Goal: Transaction & Acquisition: Purchase product/service

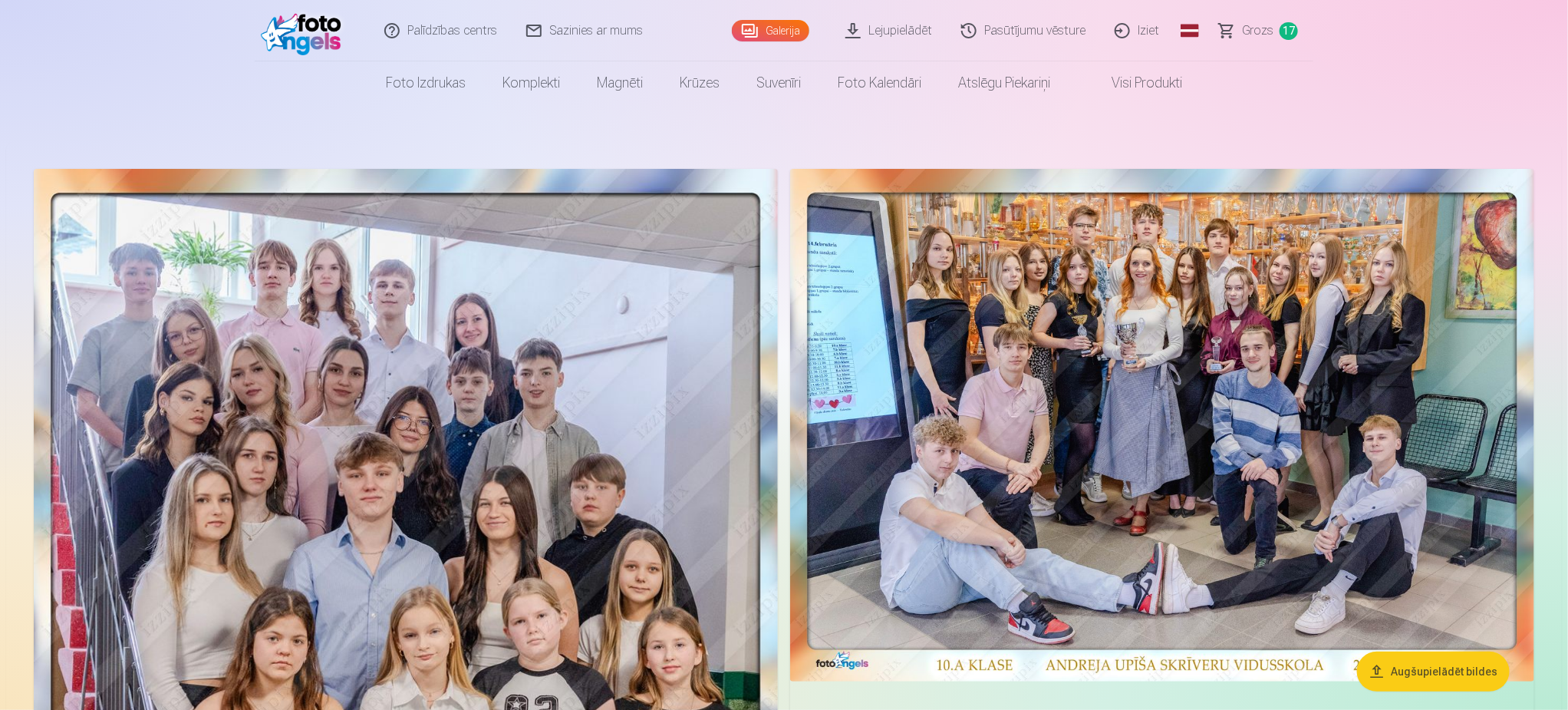
click at [1249, 35] on span "Grozs" at bounding box center [1257, 30] width 32 height 19
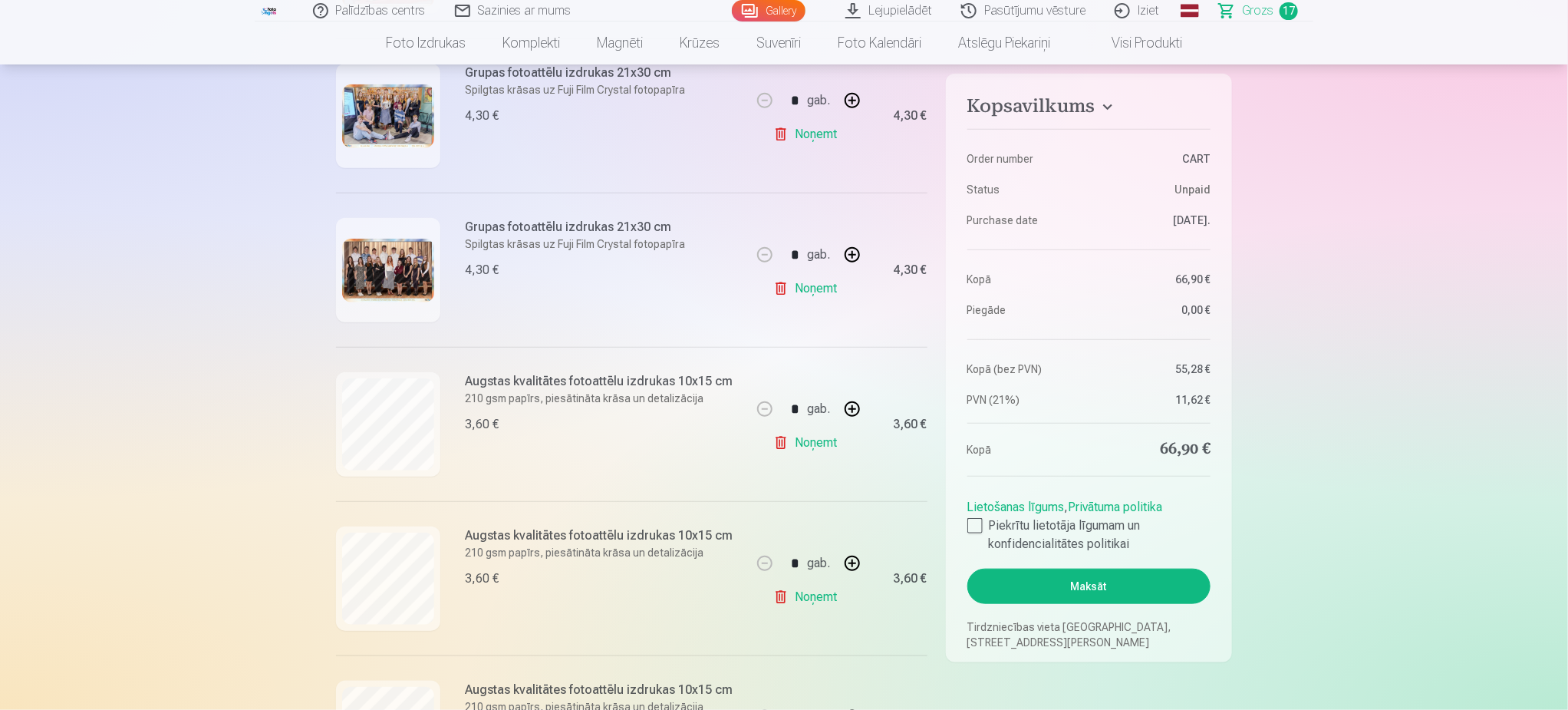
scroll to position [576, 0]
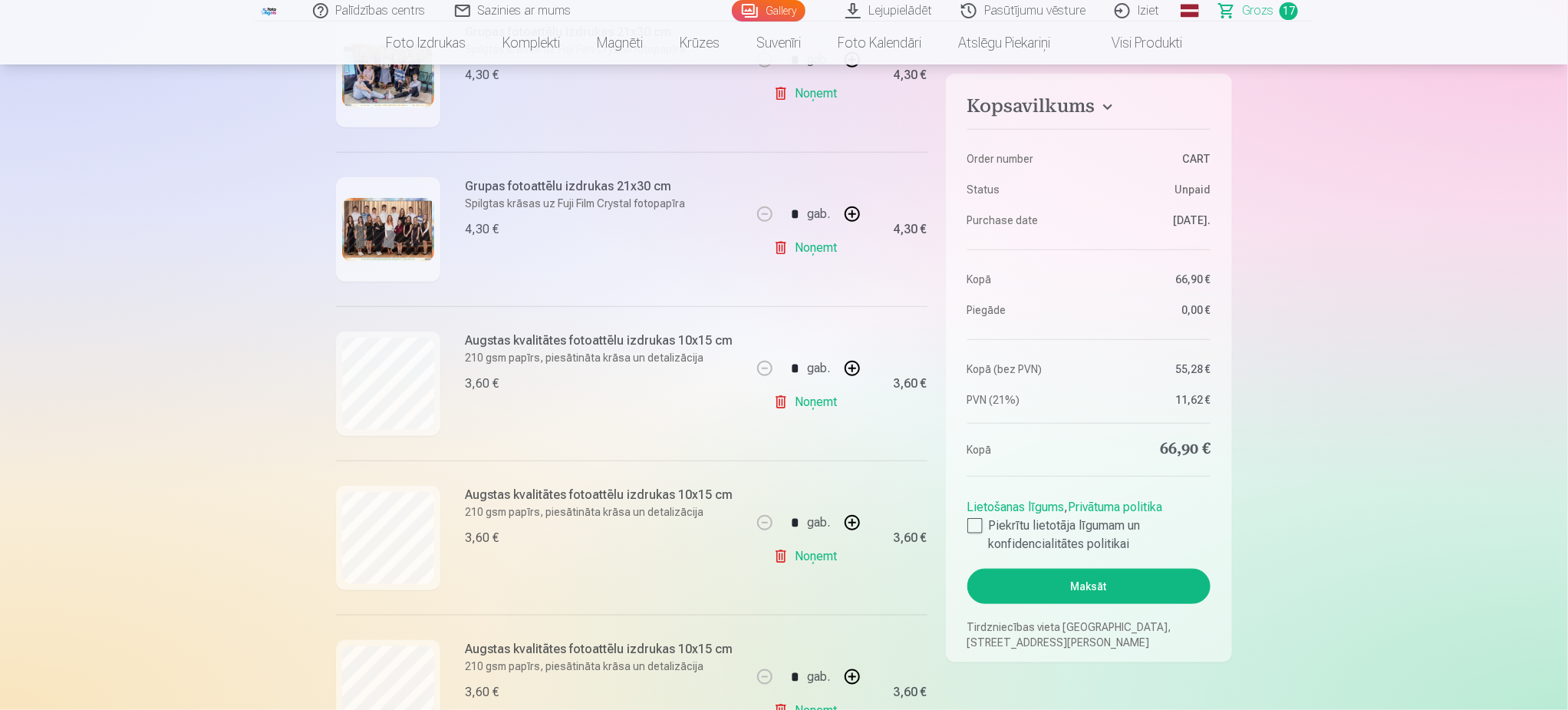
click at [806, 407] on link "Noņemt" at bounding box center [808, 403] width 70 height 31
type input "*"
click at [825, 403] on link "Noņemt" at bounding box center [808, 403] width 70 height 31
type input "*"
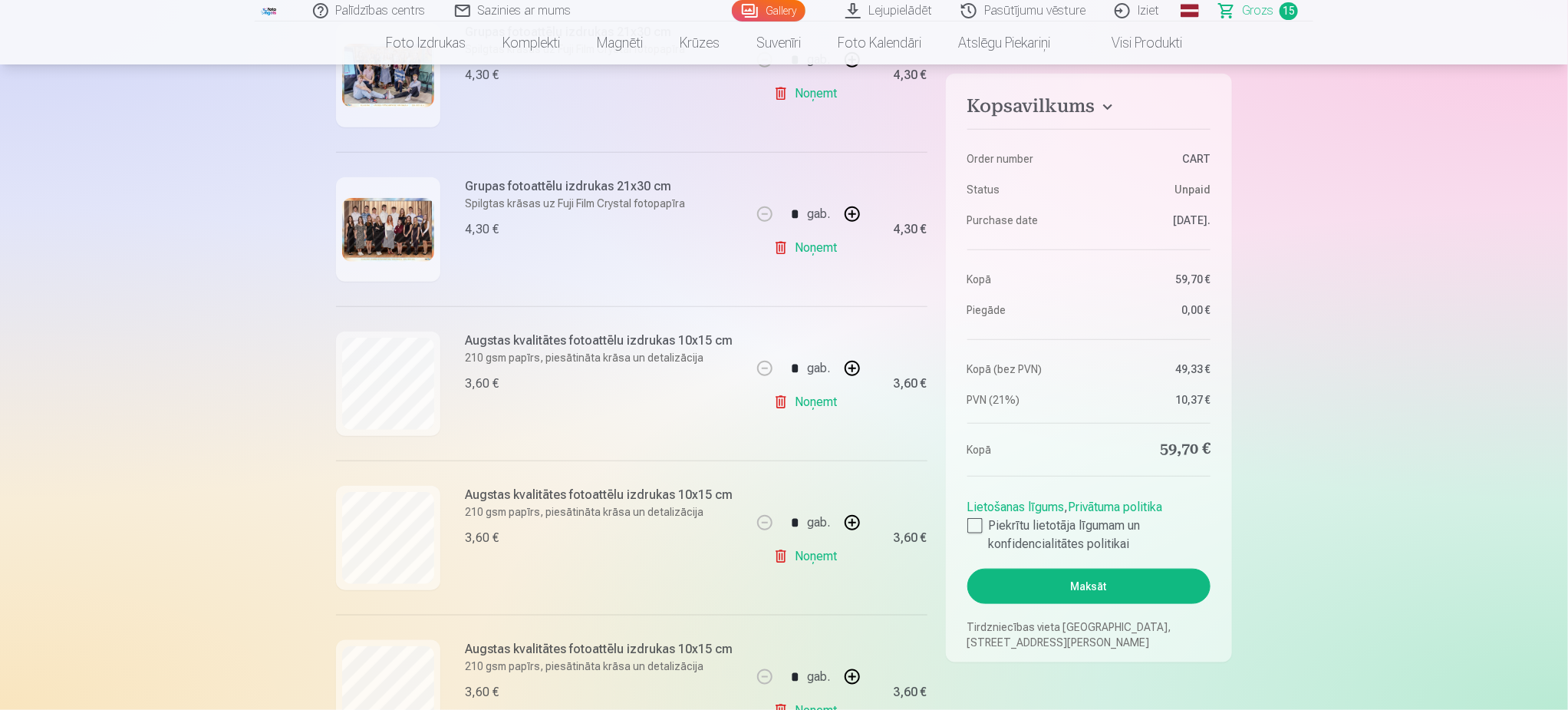
type input "*"
click at [824, 402] on link "Noņemt" at bounding box center [808, 403] width 70 height 31
type input "*"
click at [819, 403] on link "Noņemt" at bounding box center [808, 403] width 70 height 31
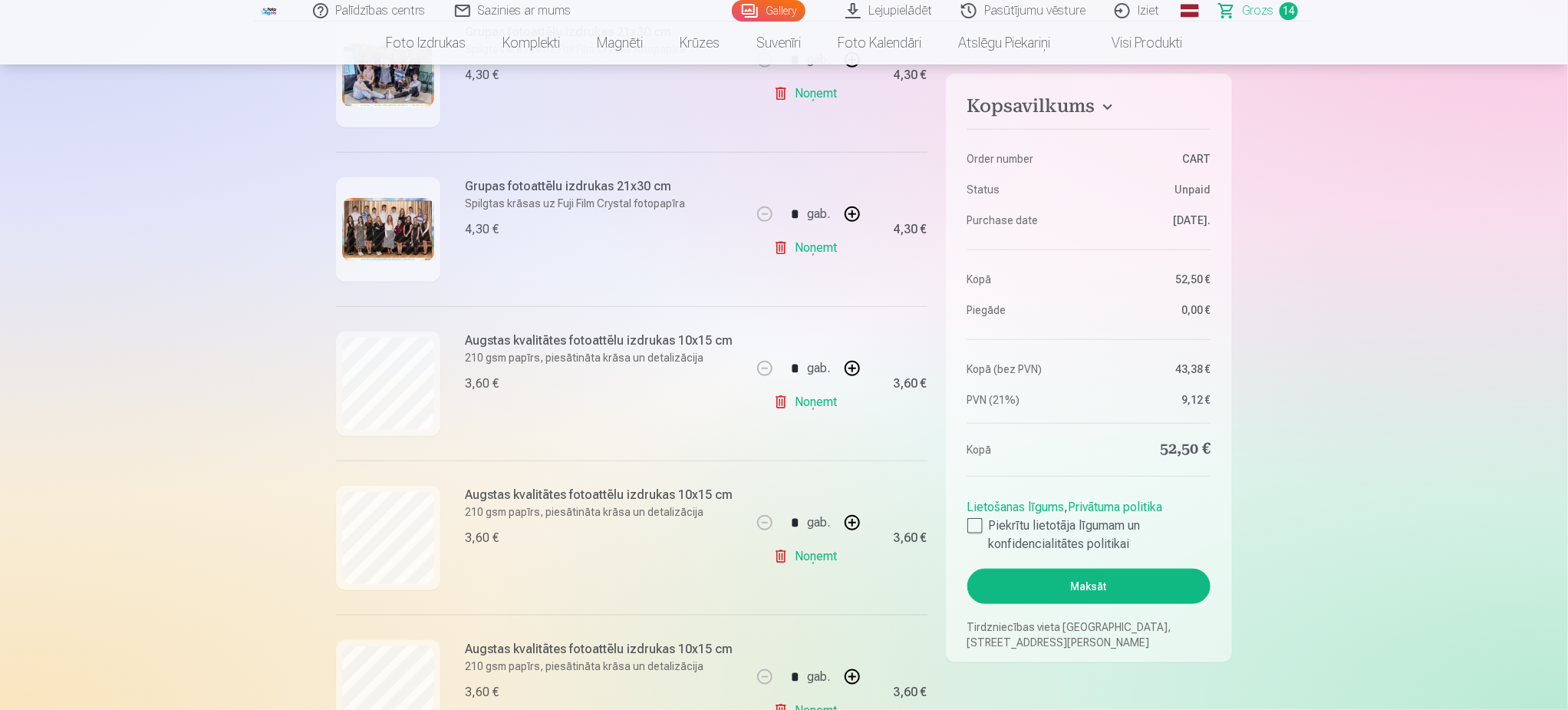
type input "*"
click at [814, 406] on link "Noņemt" at bounding box center [808, 403] width 70 height 31
type input "*"
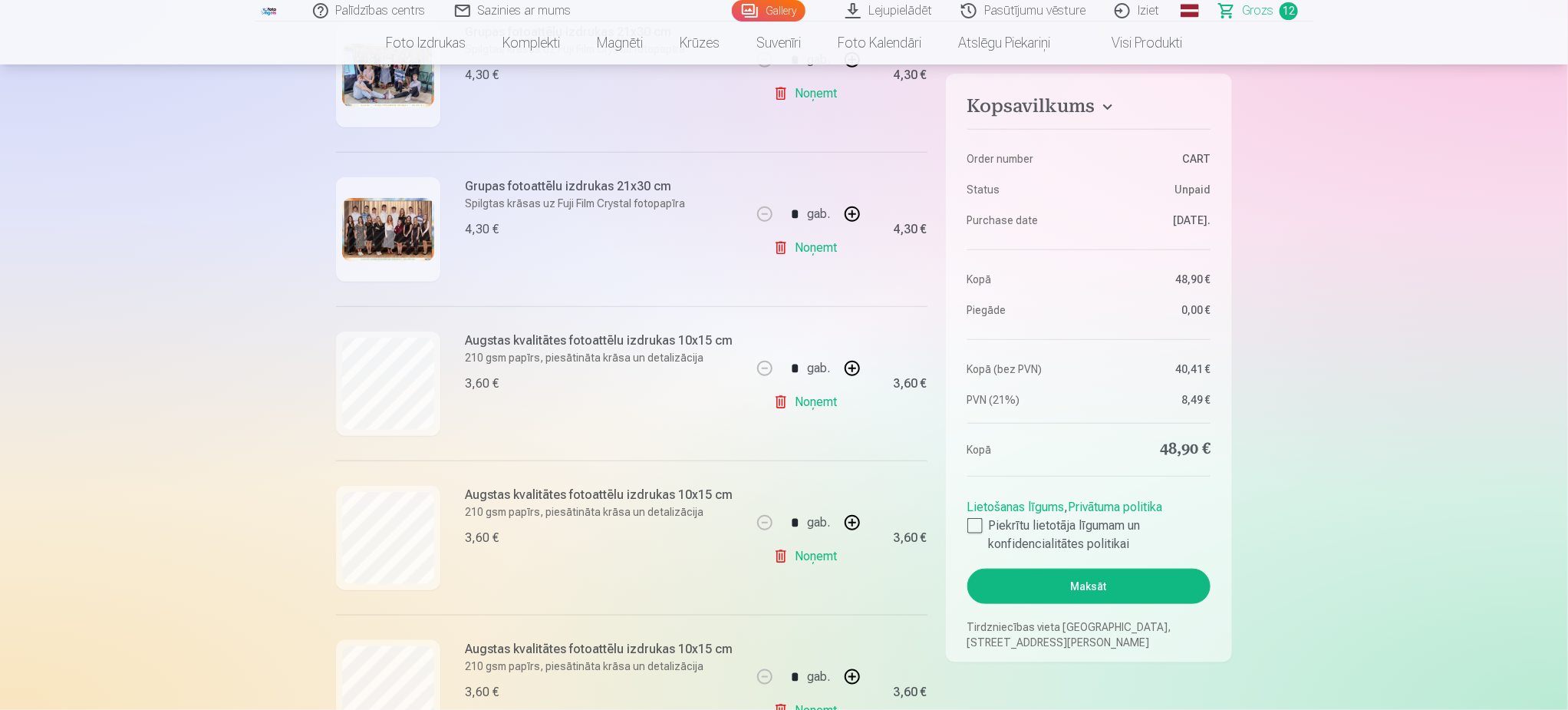
click at [814, 406] on link "Noņemt" at bounding box center [808, 403] width 70 height 31
type input "*"
click at [814, 406] on link "Noņemt" at bounding box center [808, 403] width 70 height 31
type input "*"
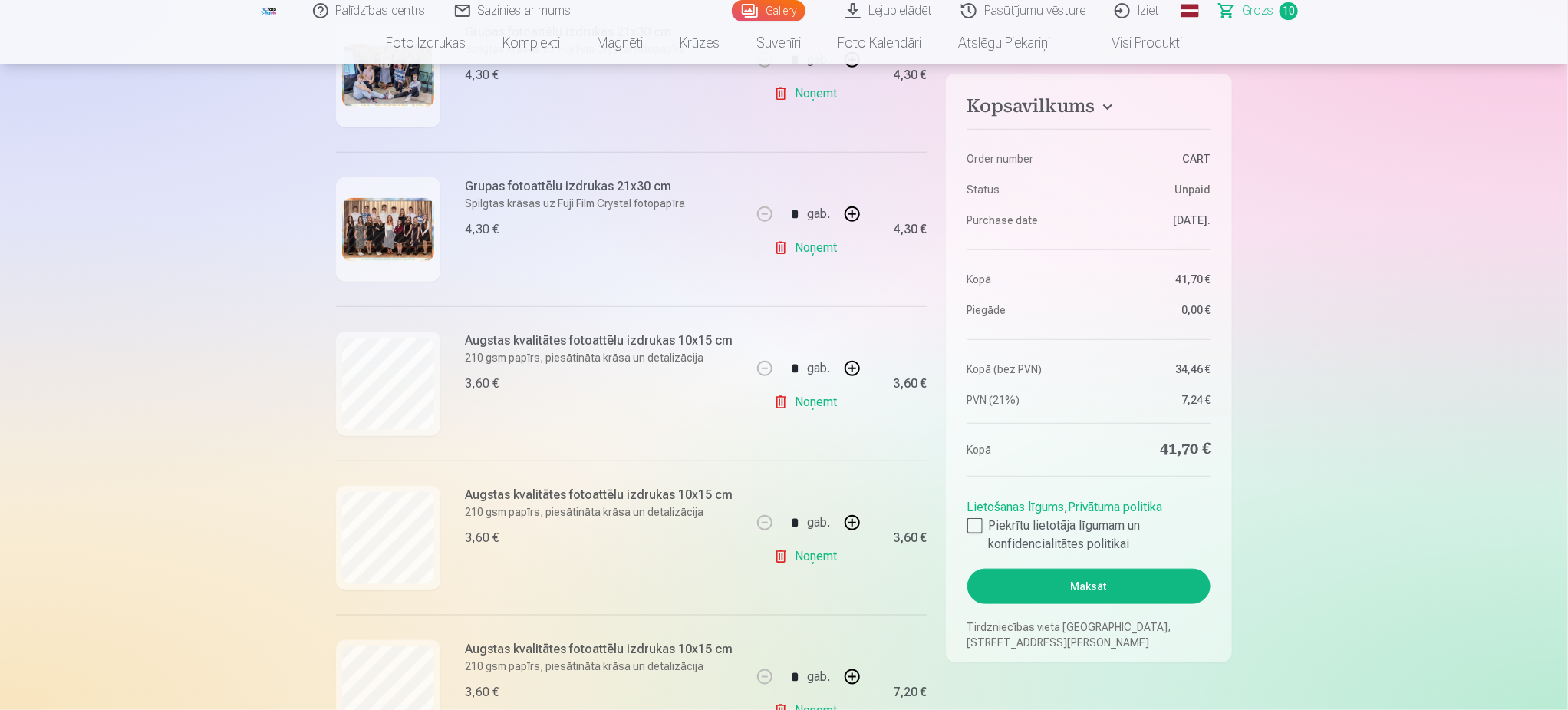
type input "*"
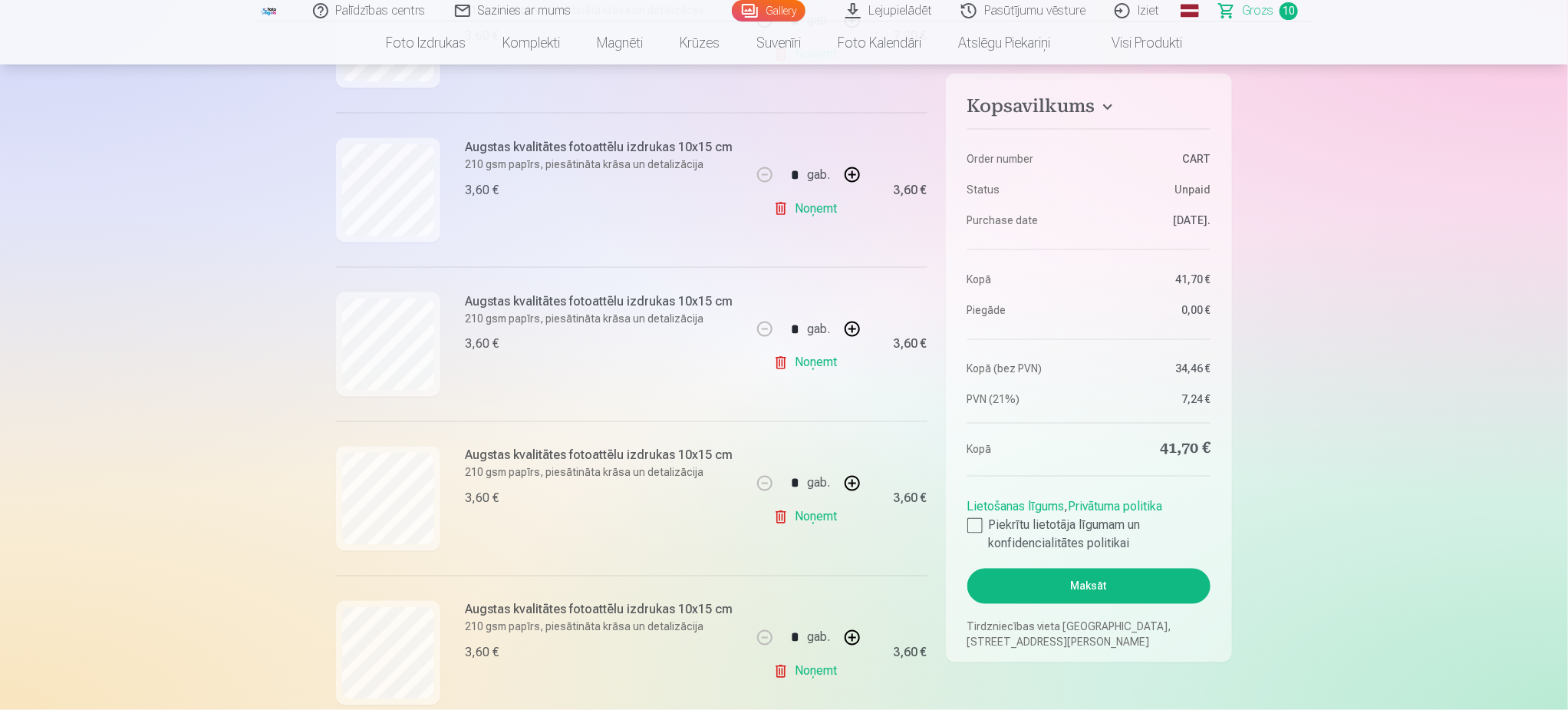
scroll to position [1266, 0]
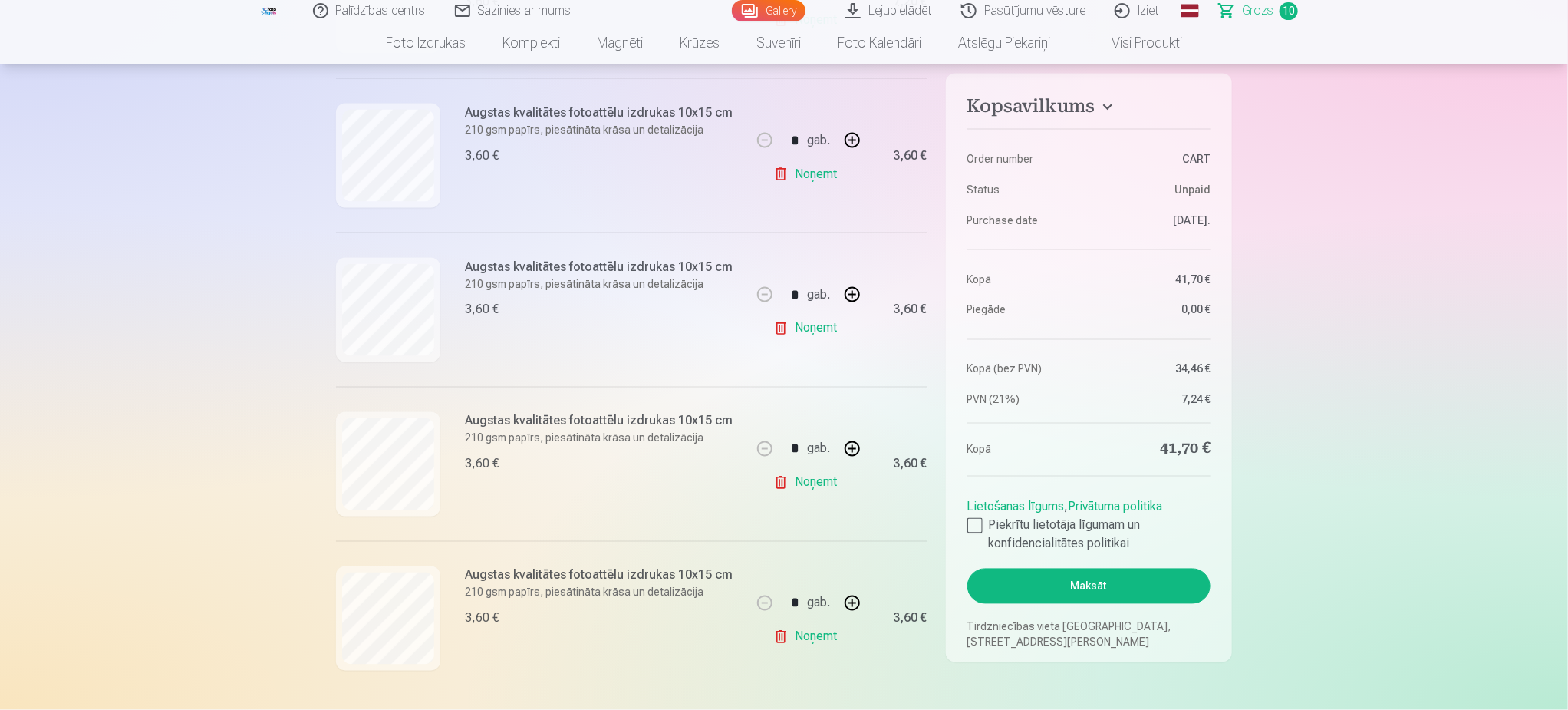
click at [803, 645] on link "Noņemt" at bounding box center [808, 638] width 70 height 31
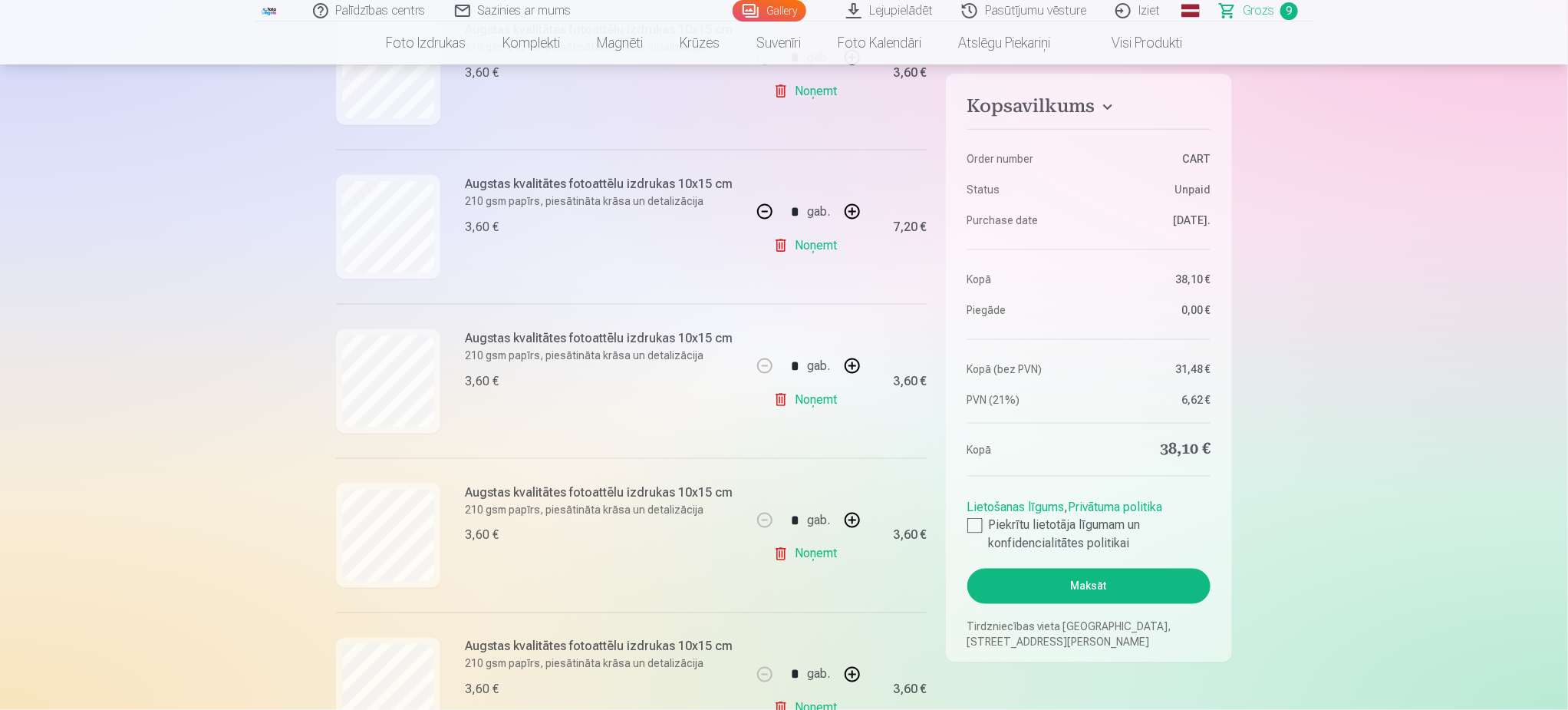
scroll to position [1036, 0]
click at [758, 9] on link "Gallery" at bounding box center [769, 11] width 74 height 21
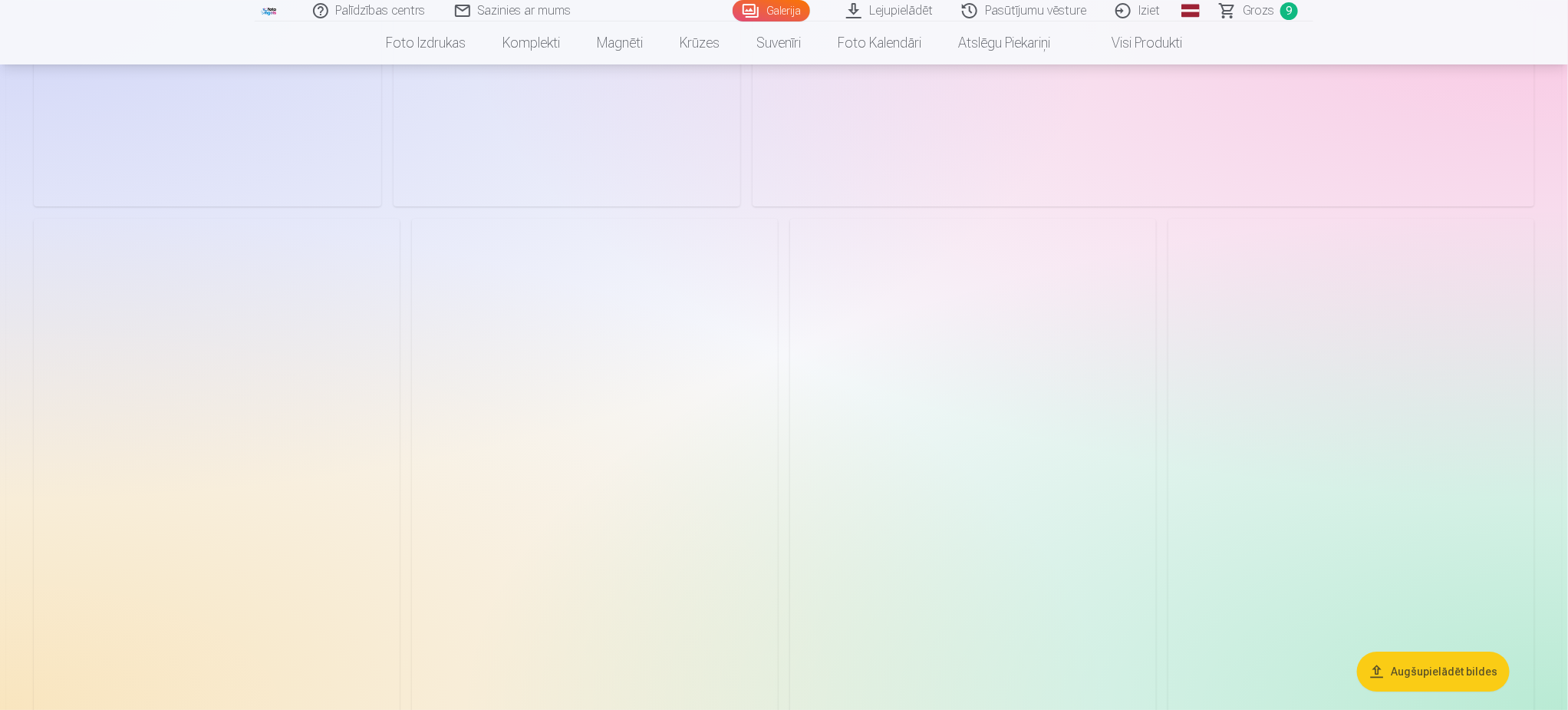
scroll to position [8982, 0]
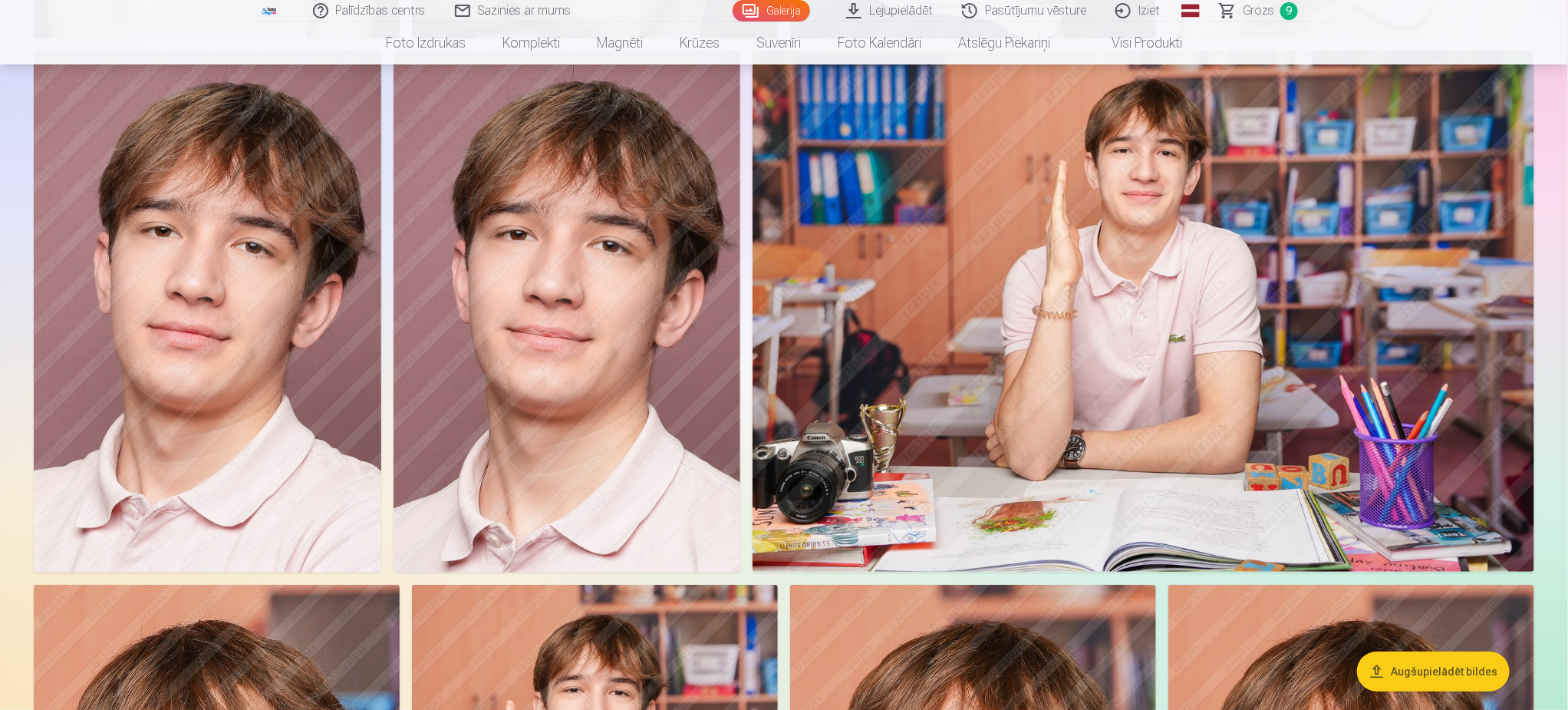
click at [1252, 349] on img at bounding box center [1144, 311] width 782 height 521
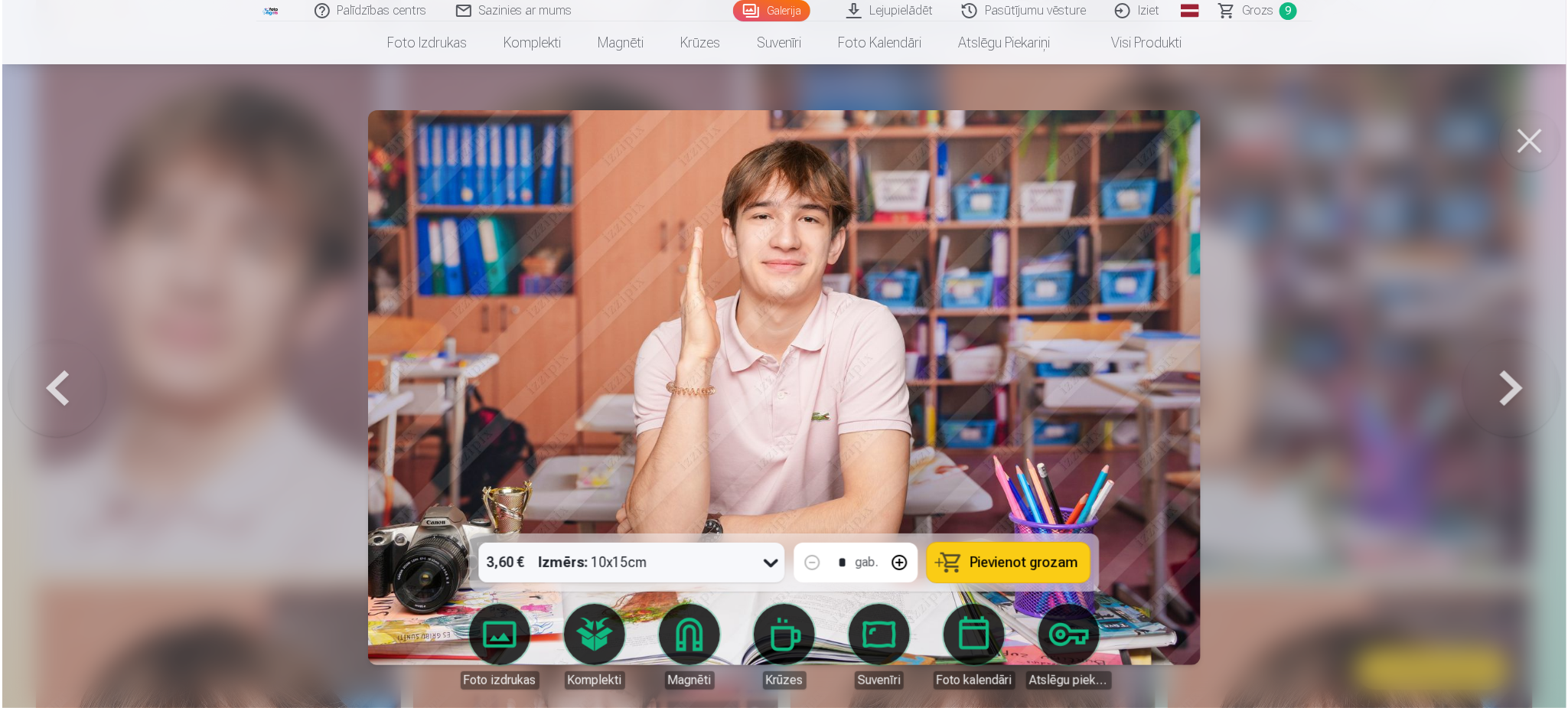
scroll to position [6443, 0]
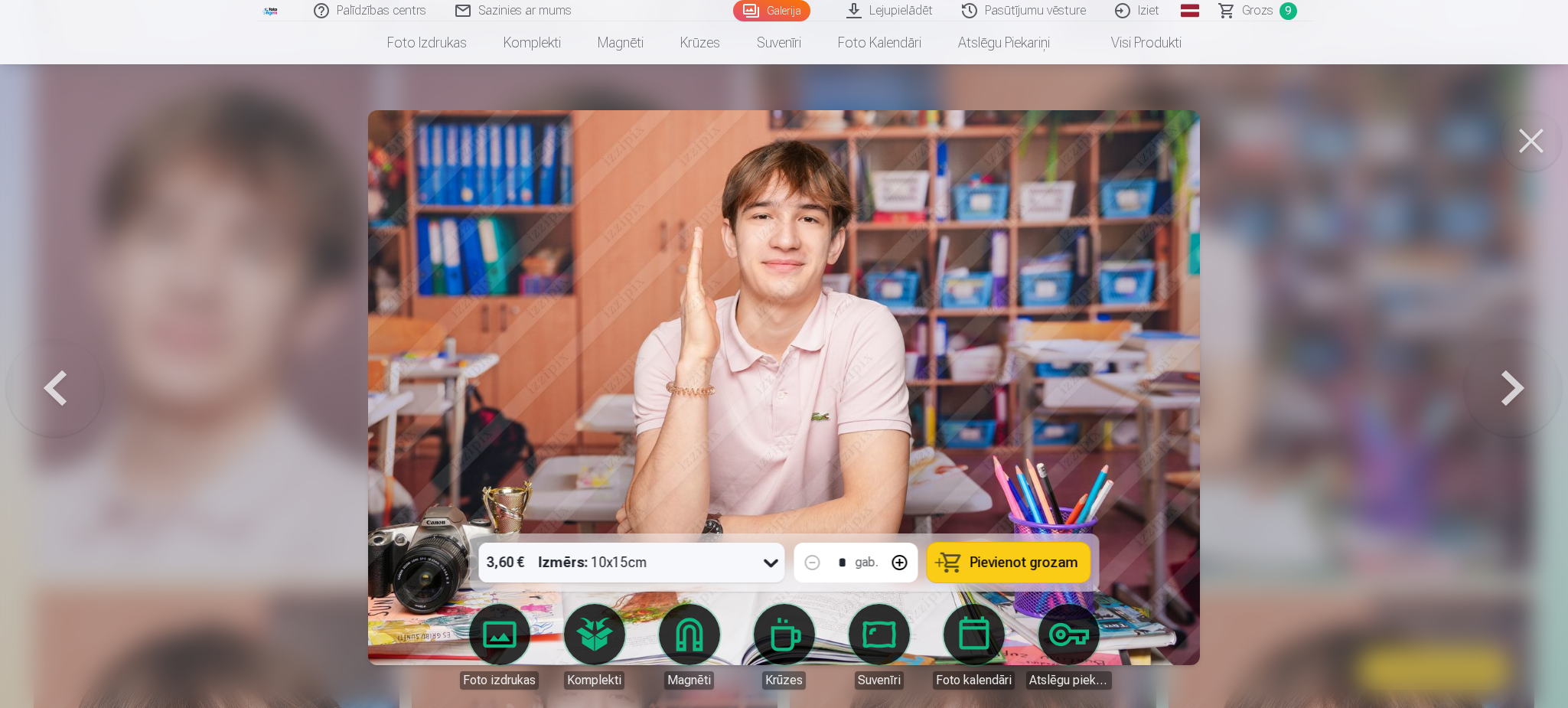
click at [1026, 563] on span "Pievienot grozam" at bounding box center [1023, 562] width 108 height 14
click at [1242, 12] on span "Grozs" at bounding box center [1257, 11] width 32 height 19
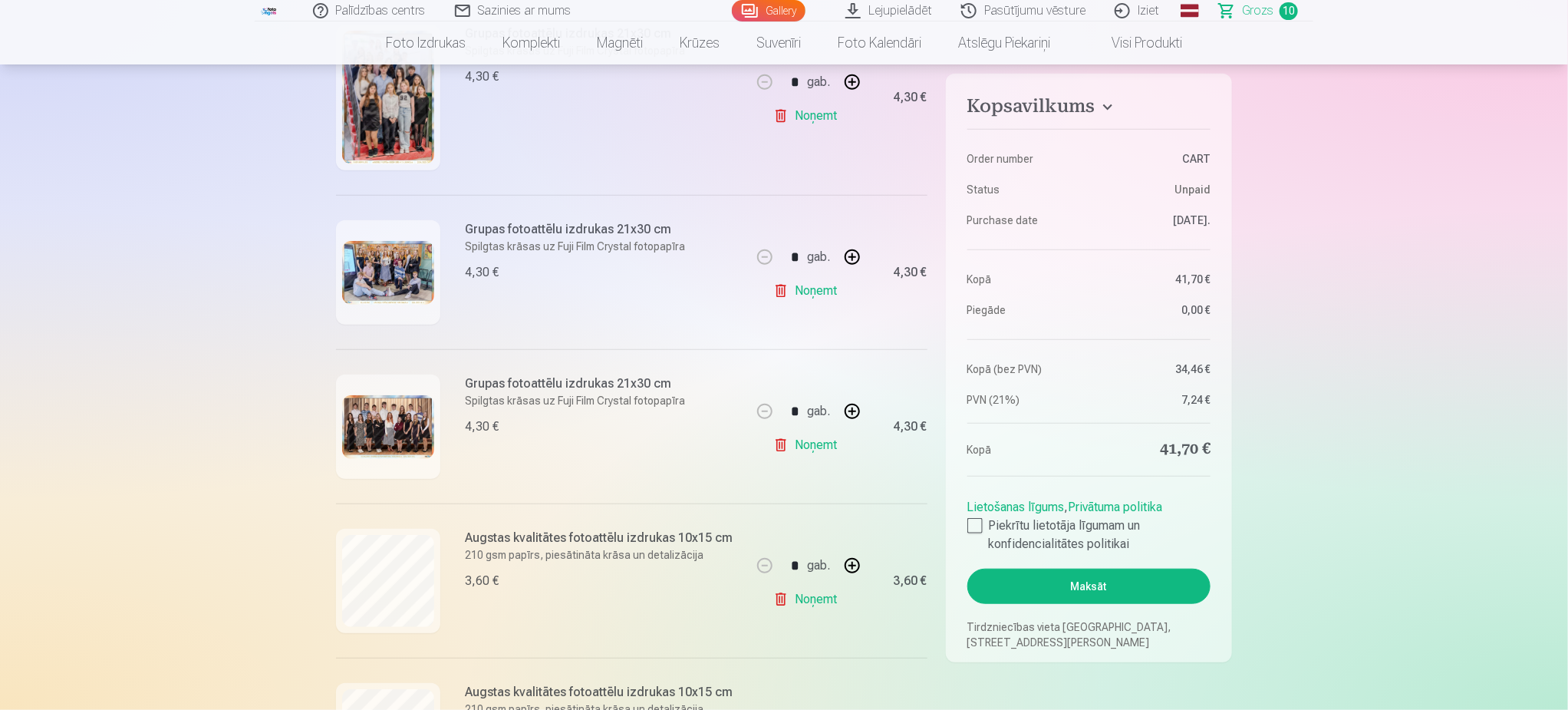
scroll to position [230, 0]
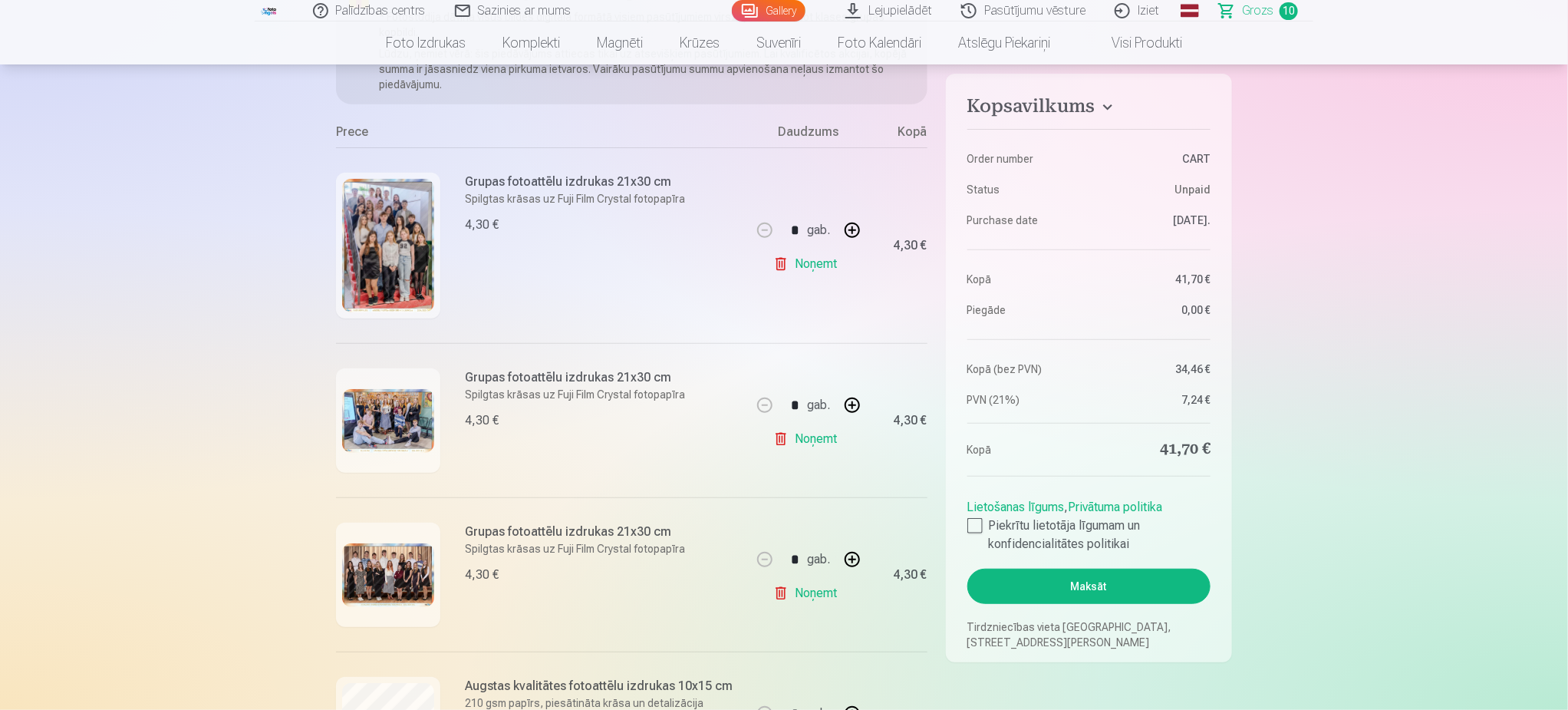
click at [376, 245] on img at bounding box center [388, 246] width 92 height 133
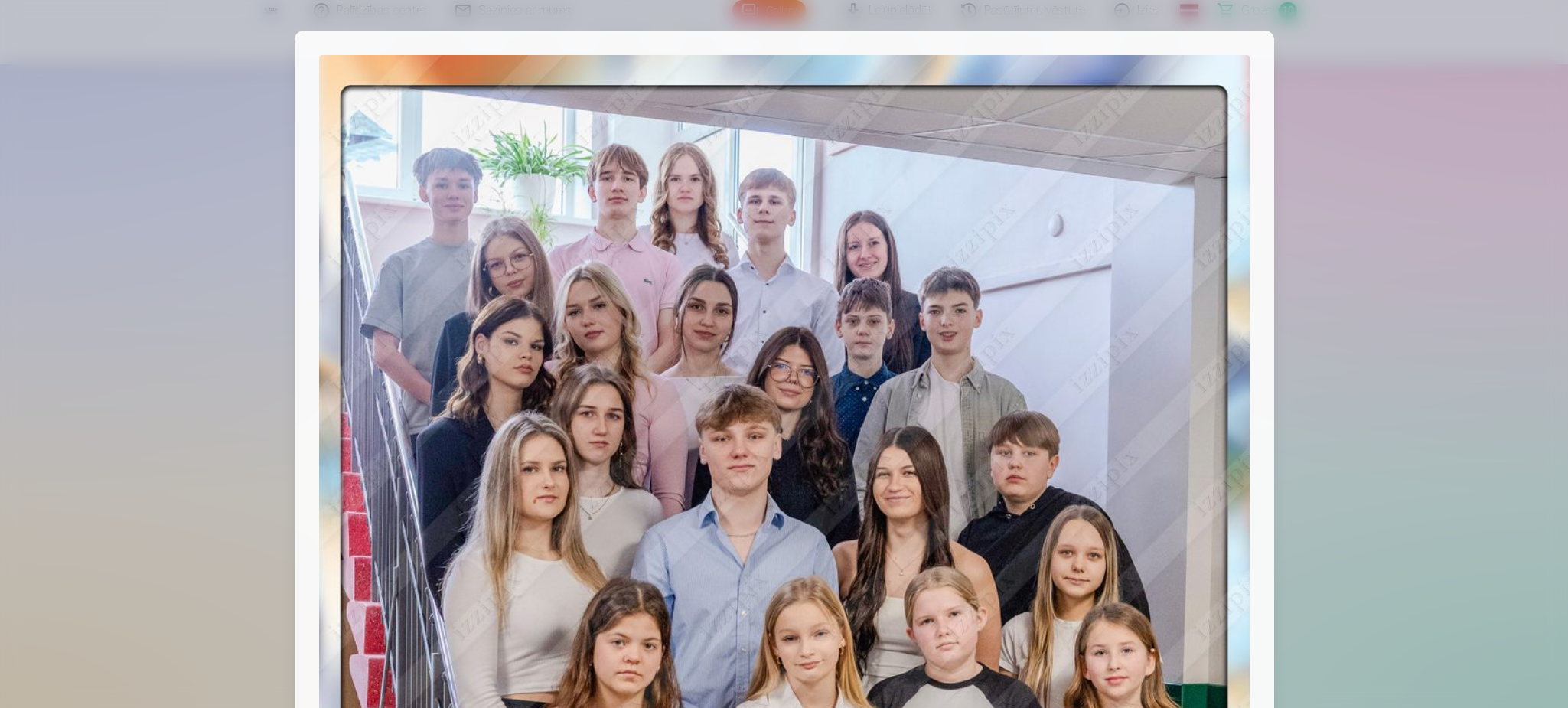
click at [1322, 327] on div at bounding box center [784, 354] width 1568 height 708
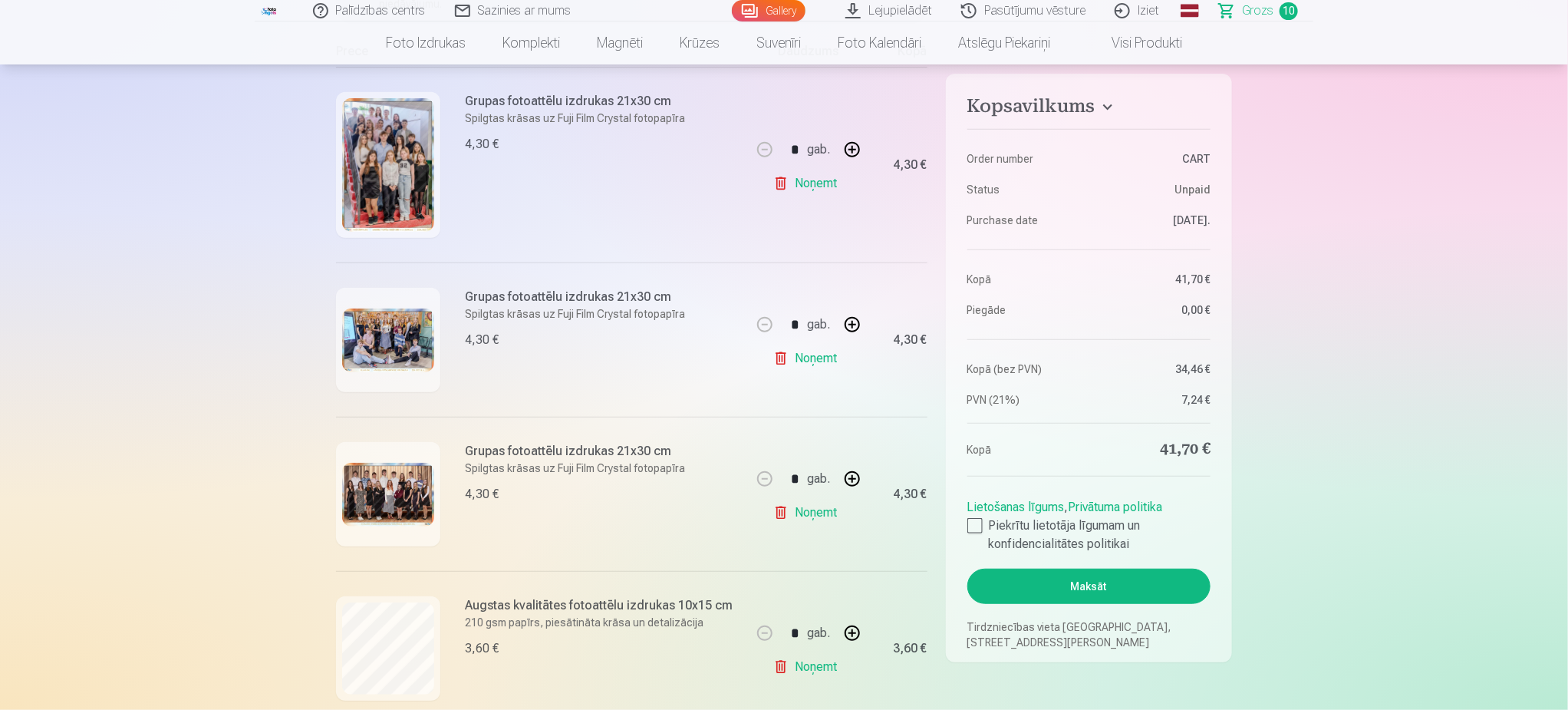
scroll to position [346, 0]
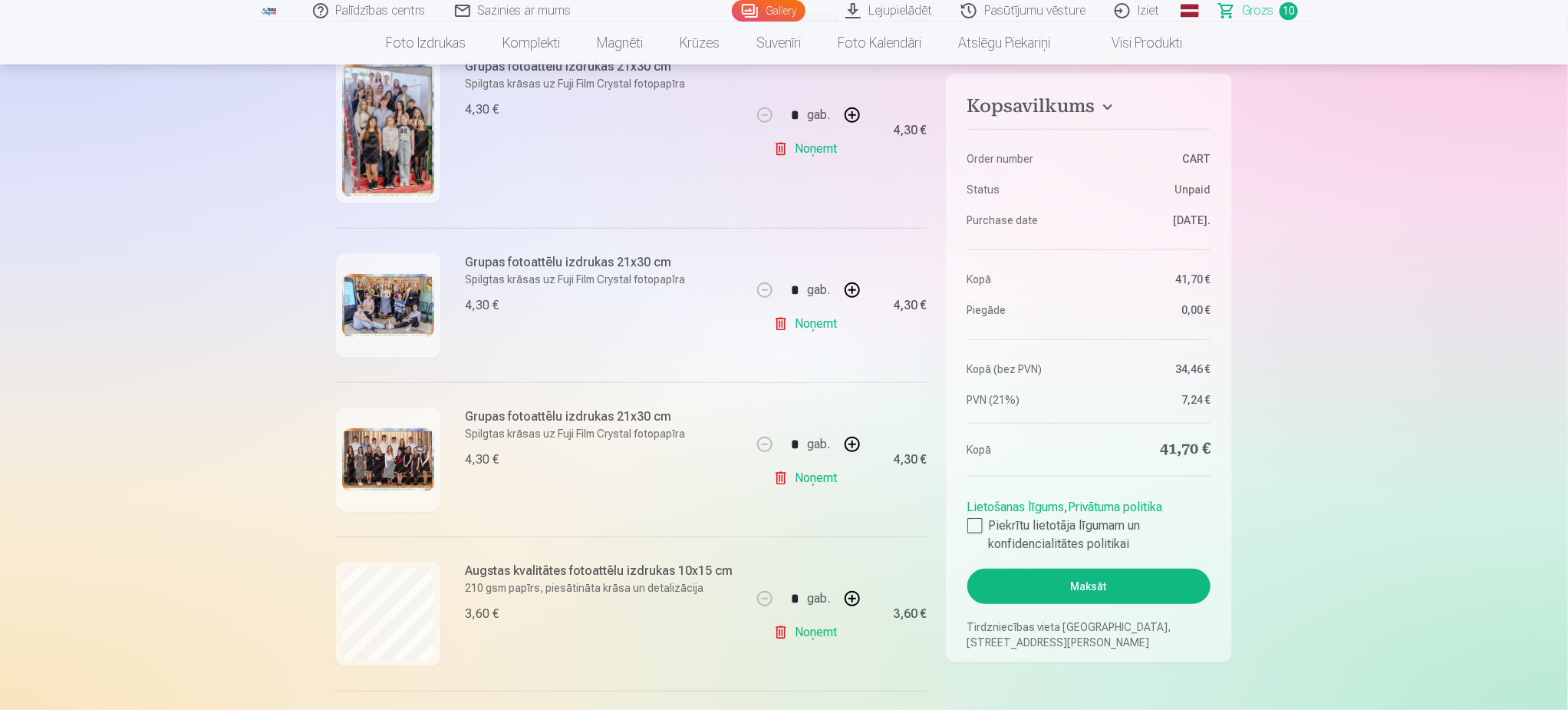
click at [397, 307] on img at bounding box center [388, 306] width 92 height 63
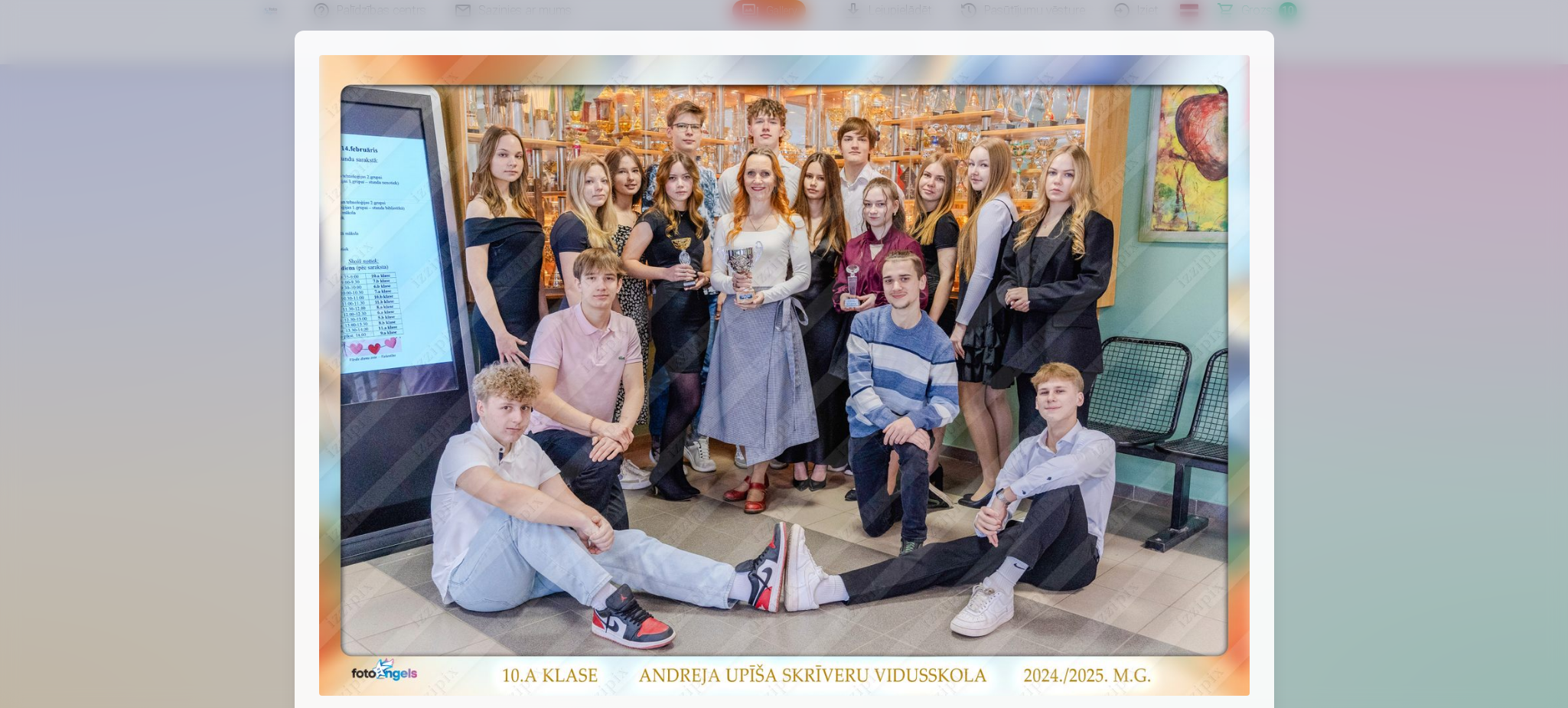
click at [1445, 204] on div at bounding box center [784, 354] width 1568 height 708
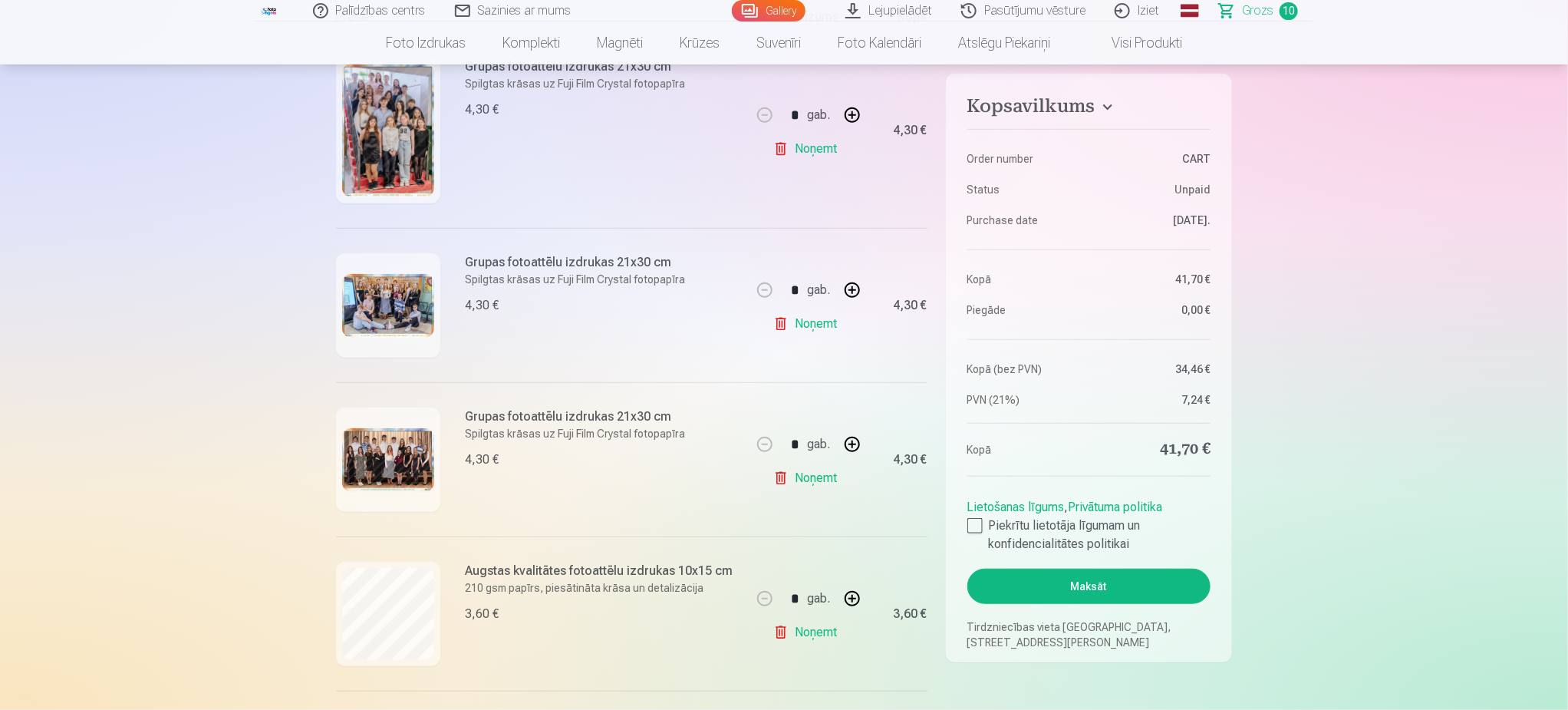
scroll to position [460, 0]
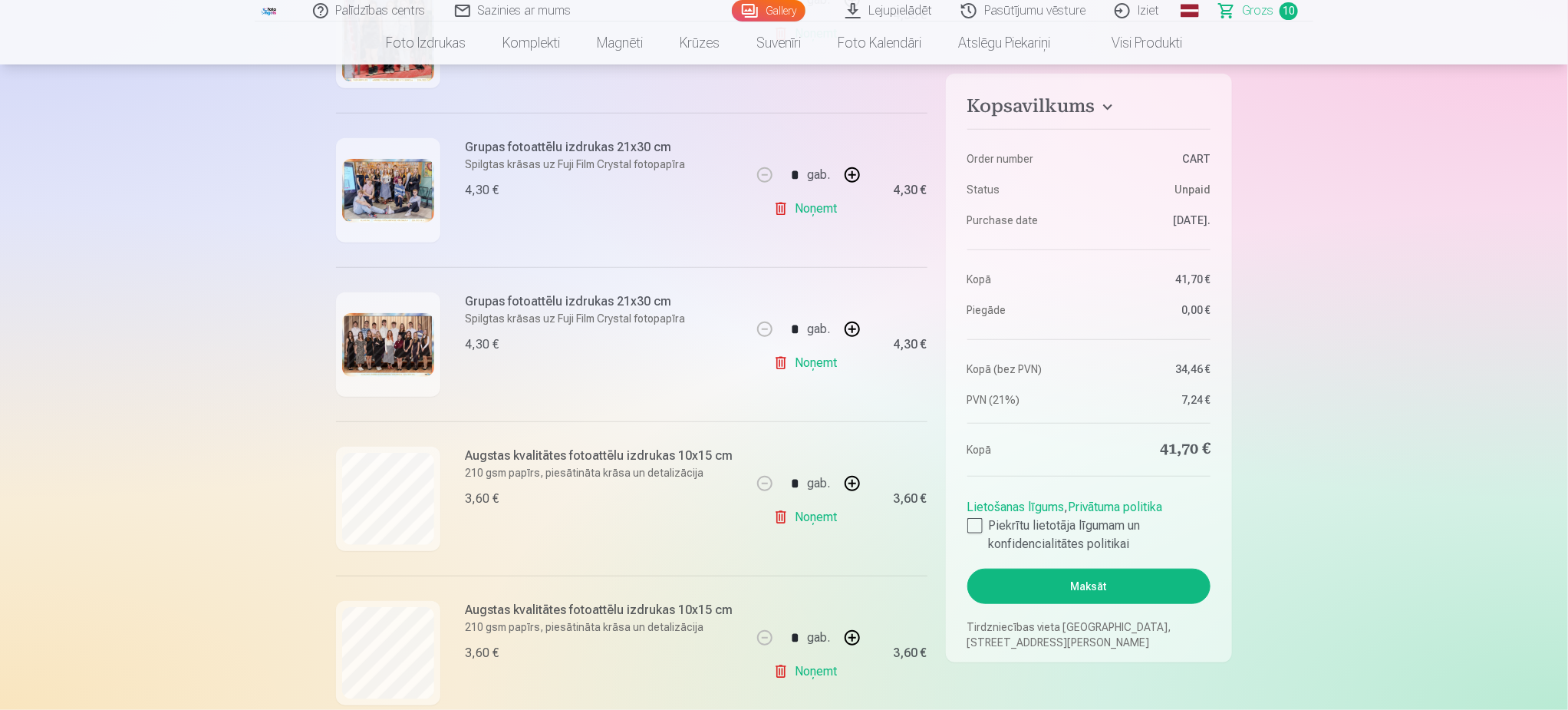
click at [363, 359] on img at bounding box center [388, 345] width 92 height 63
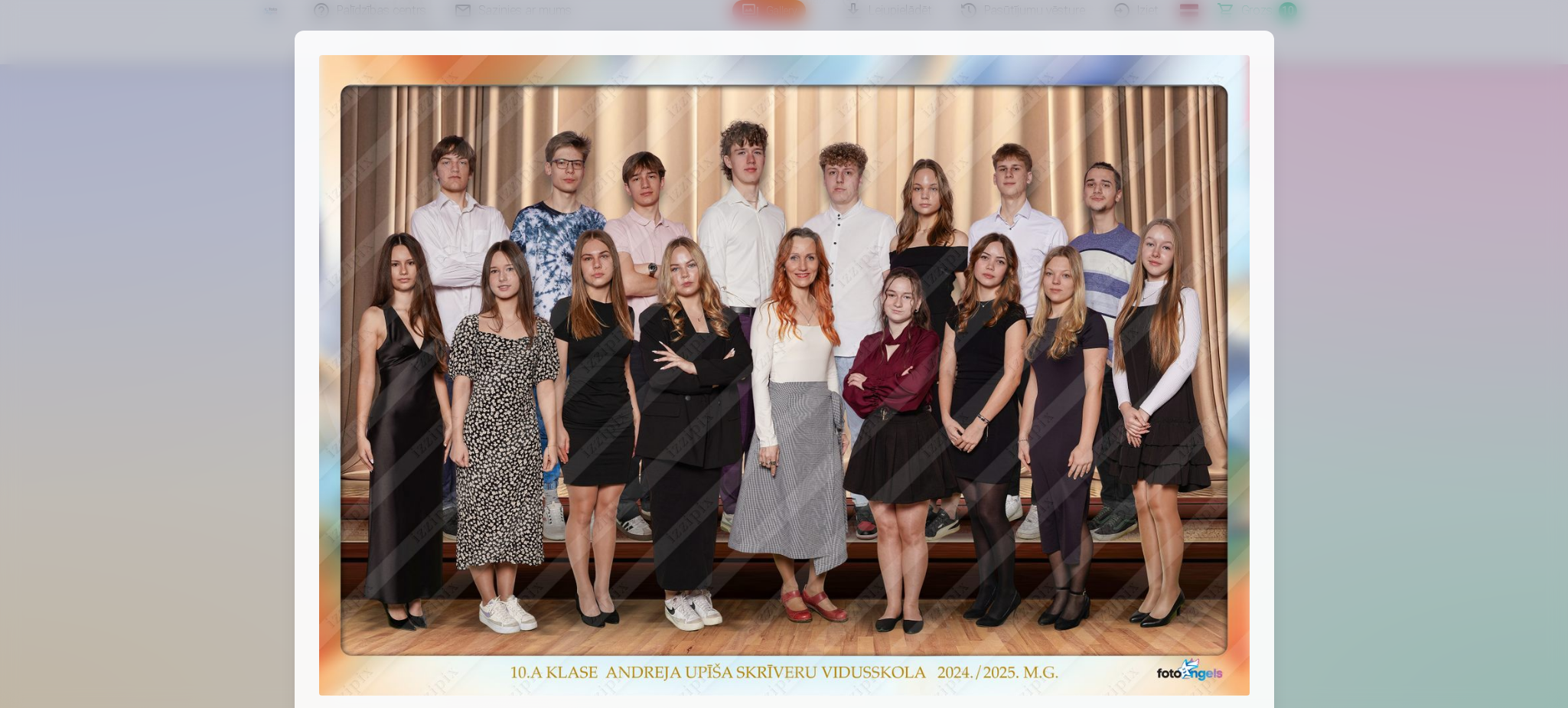
click at [1410, 362] on div at bounding box center [784, 354] width 1568 height 708
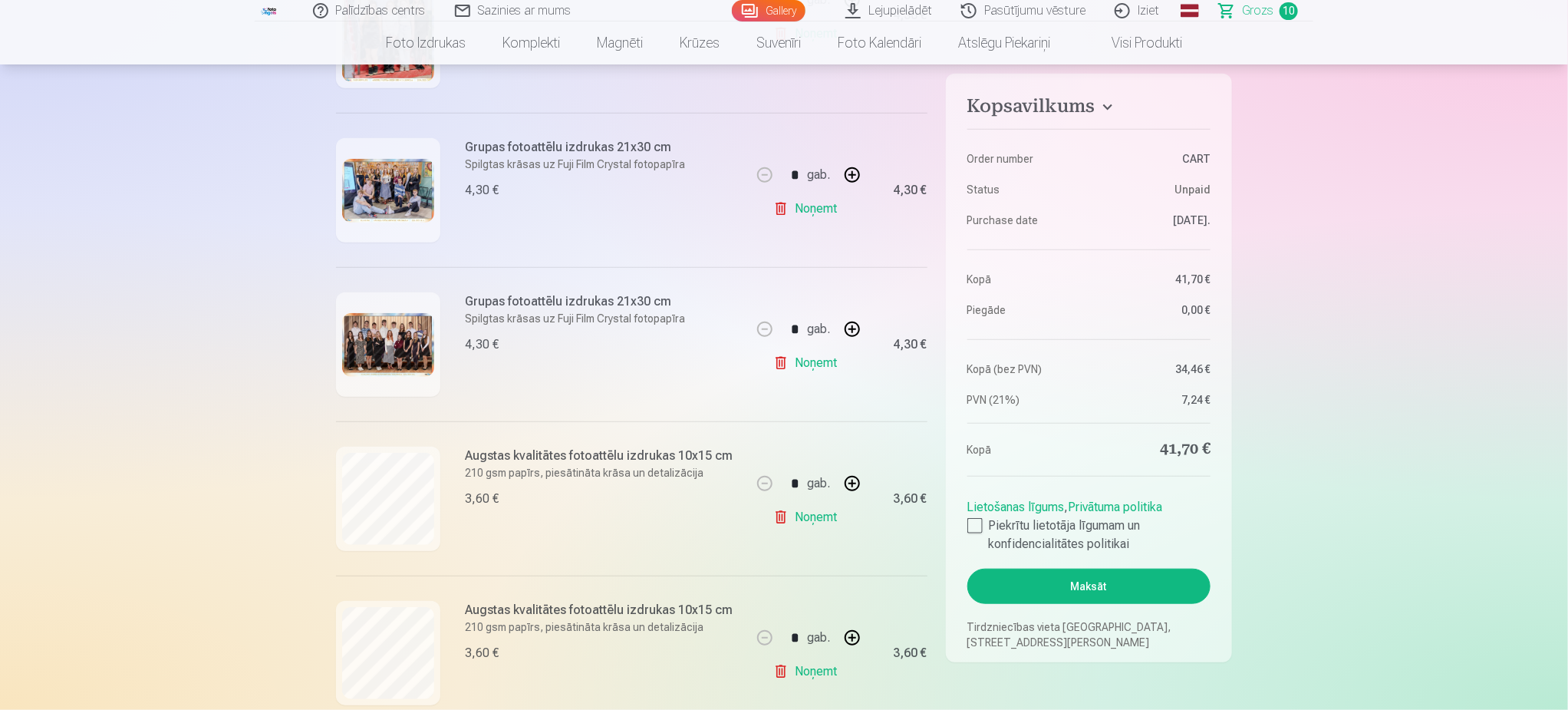
scroll to position [576, 0]
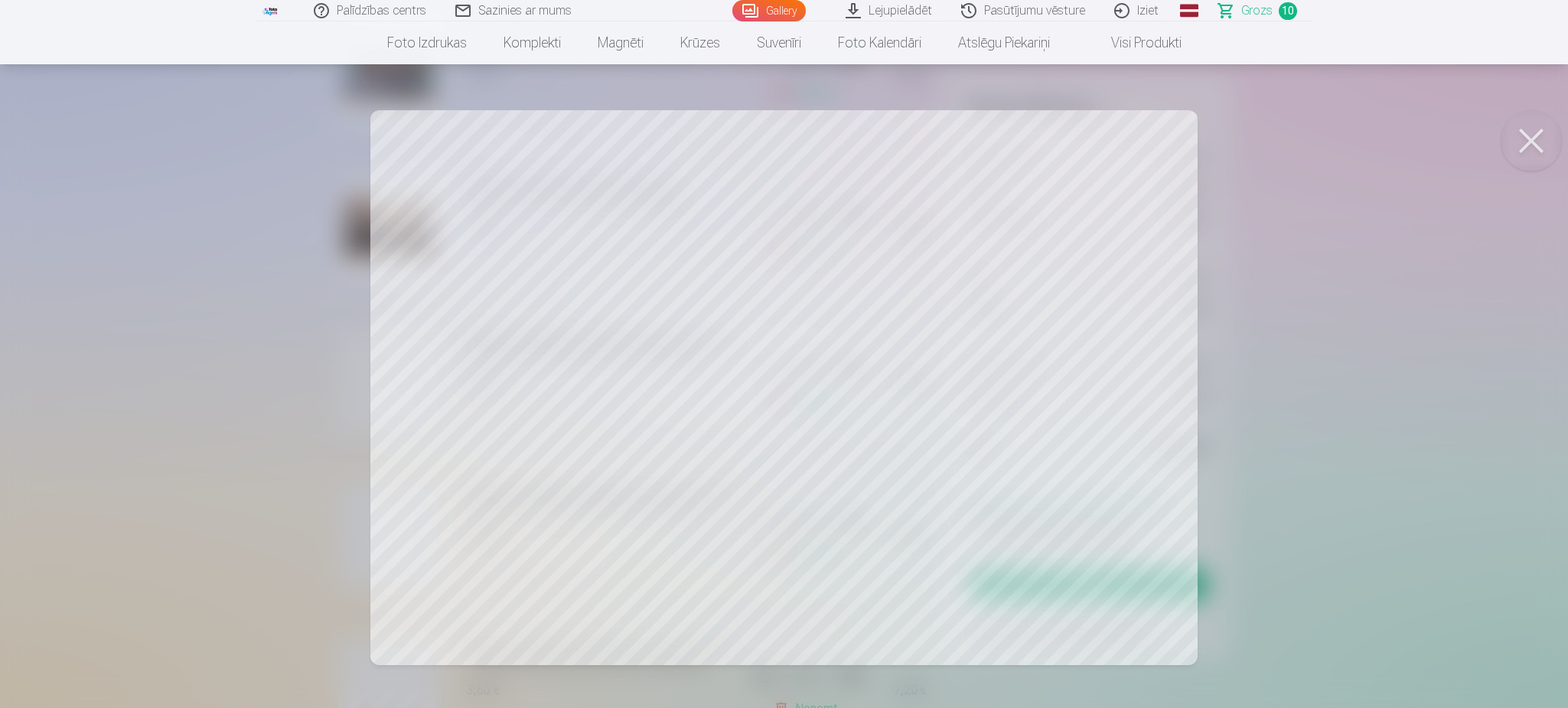
click at [1536, 138] on button at bounding box center [1532, 141] width 62 height 62
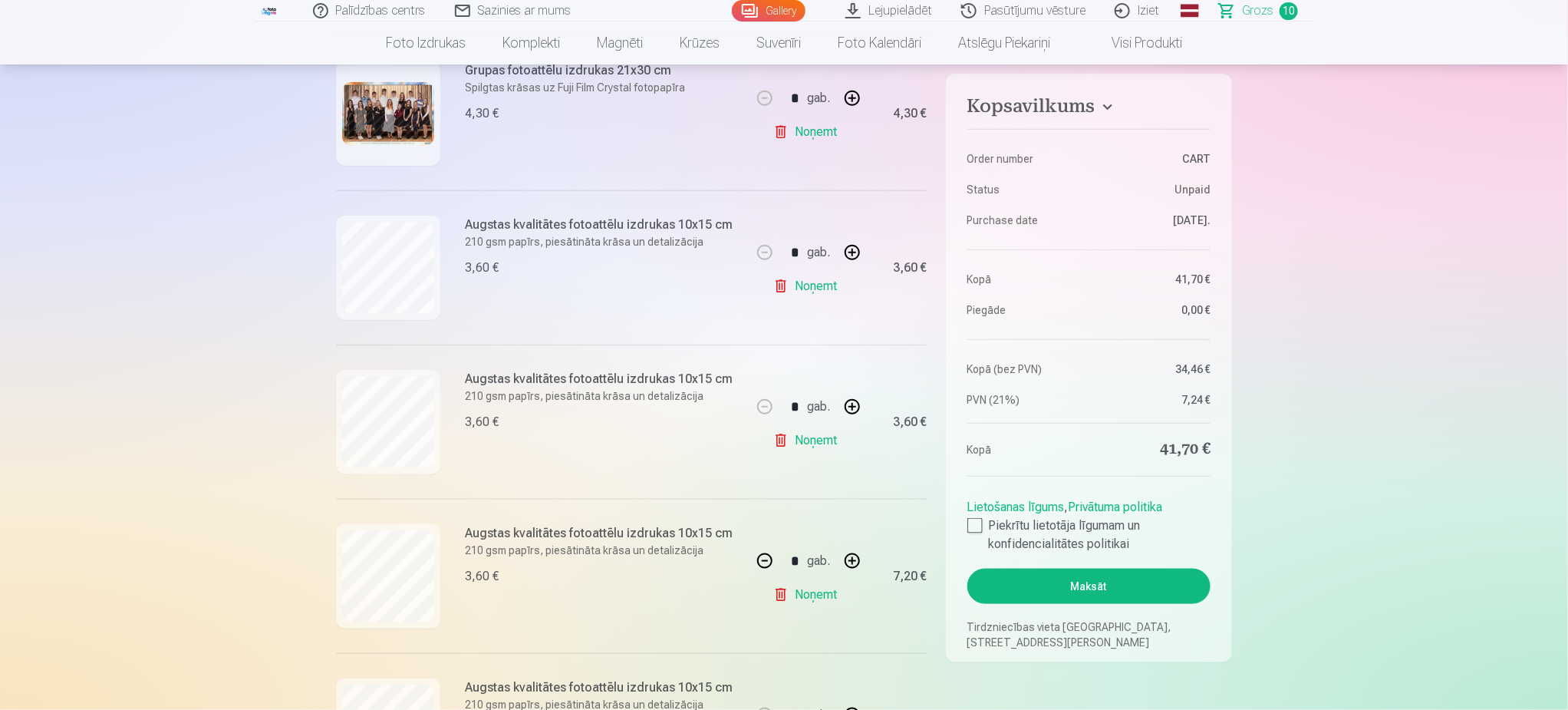
scroll to position [806, 0]
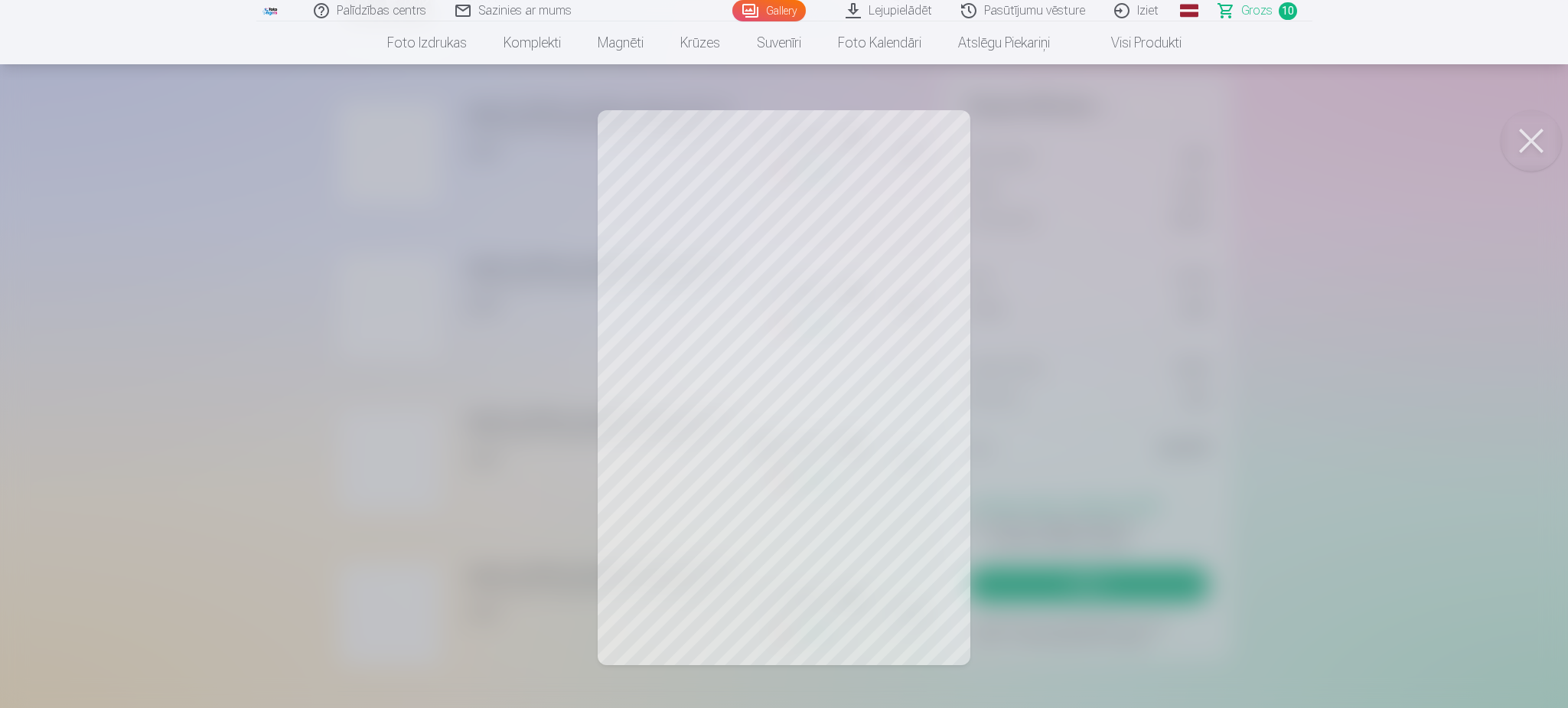
click at [1523, 149] on button at bounding box center [1532, 141] width 62 height 62
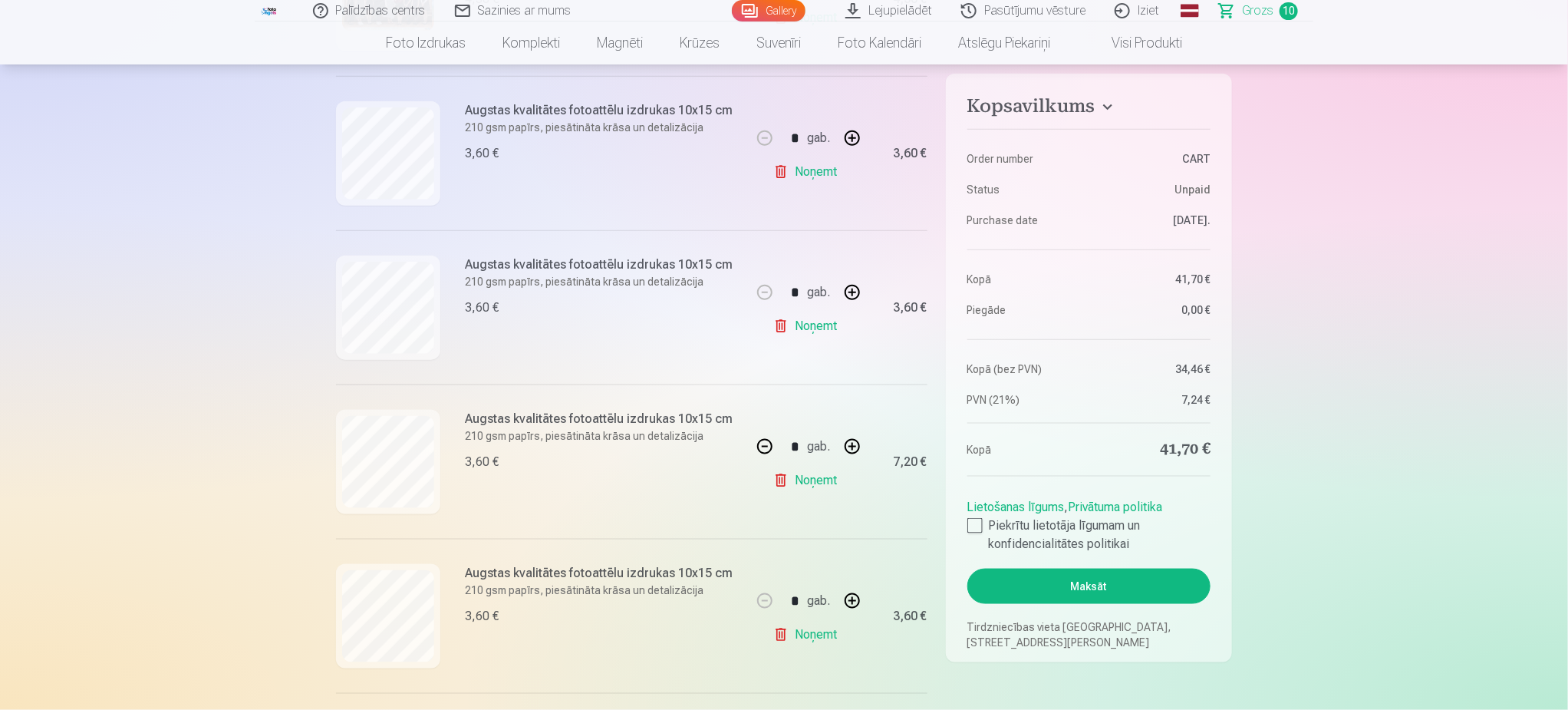
scroll to position [921, 0]
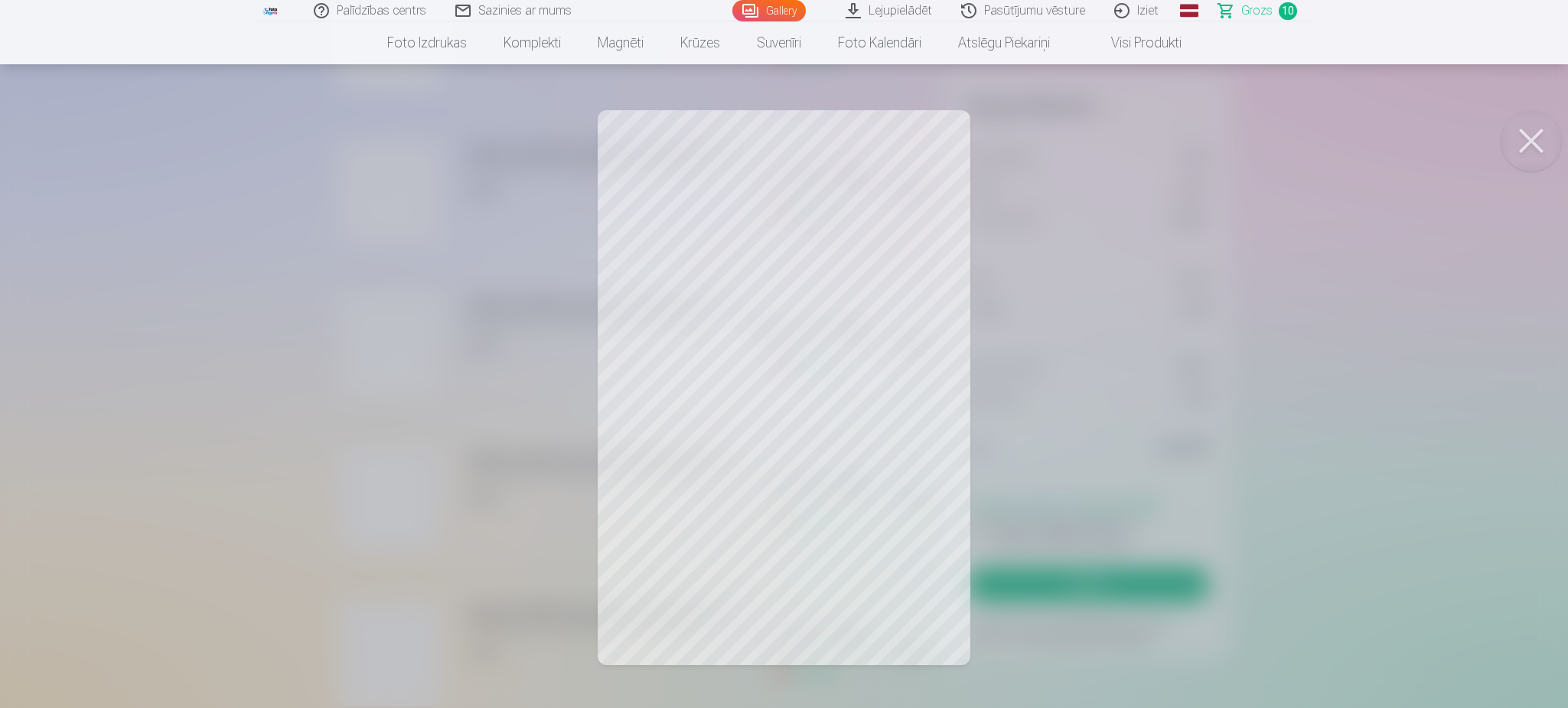
click at [1543, 143] on button at bounding box center [1532, 141] width 62 height 62
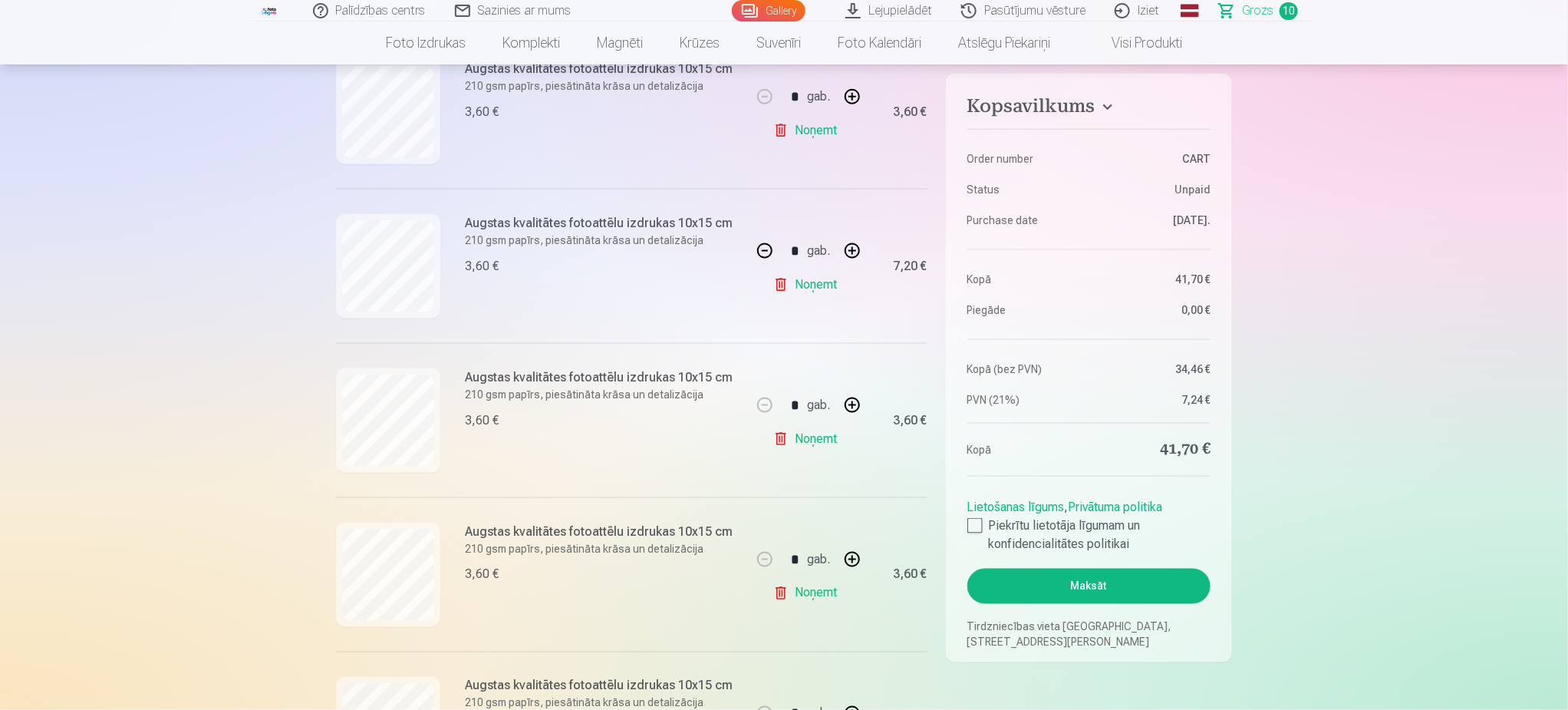
scroll to position [1036, 0]
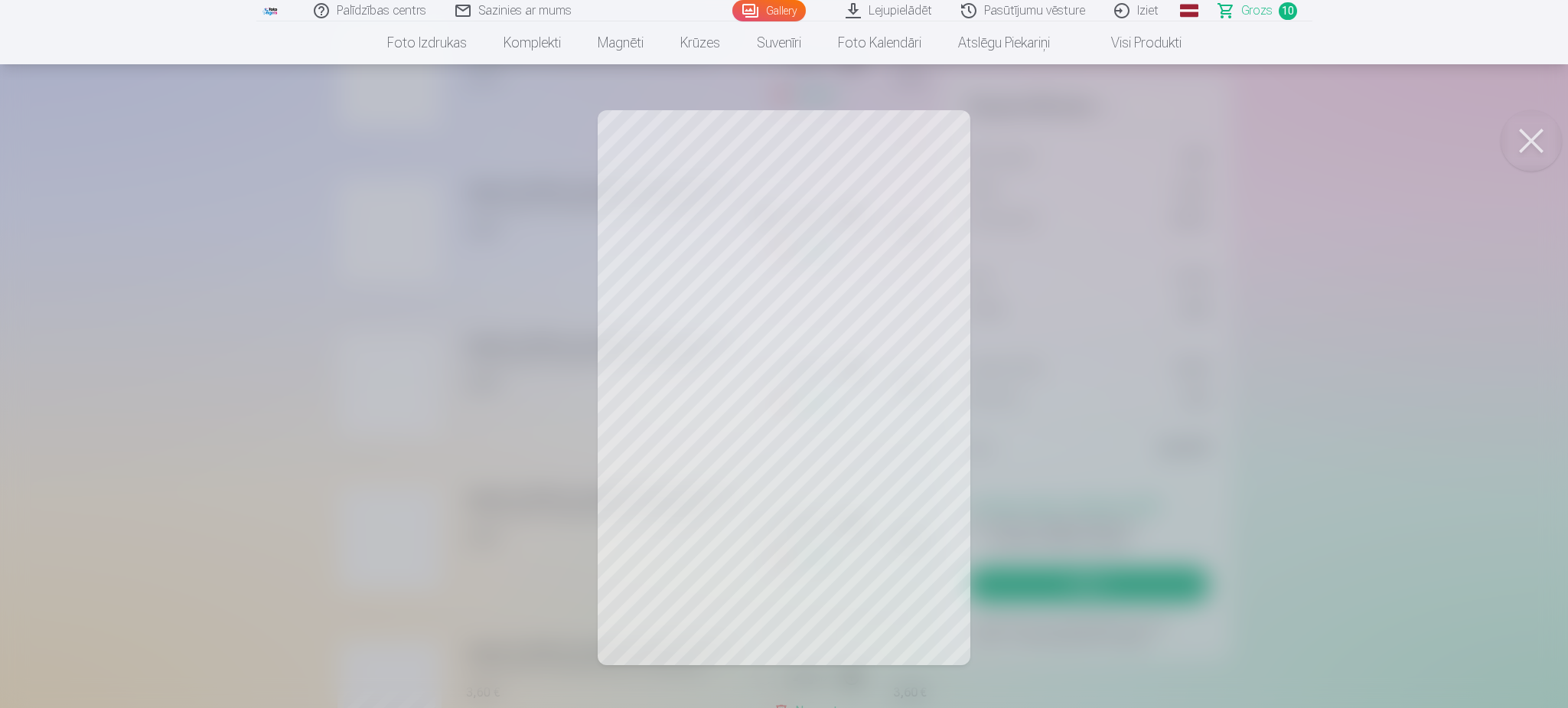
click at [1539, 144] on button at bounding box center [1532, 141] width 62 height 62
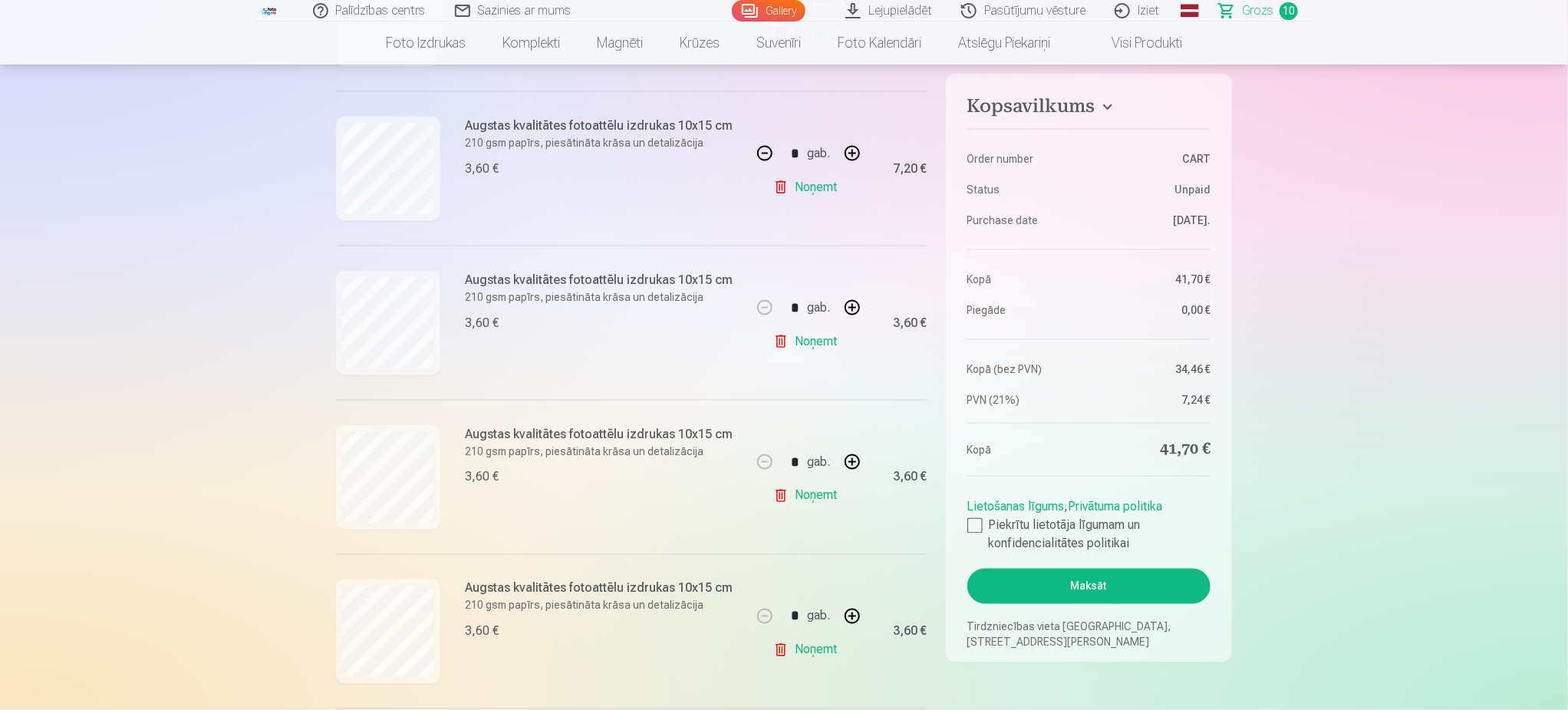
scroll to position [1152, 0]
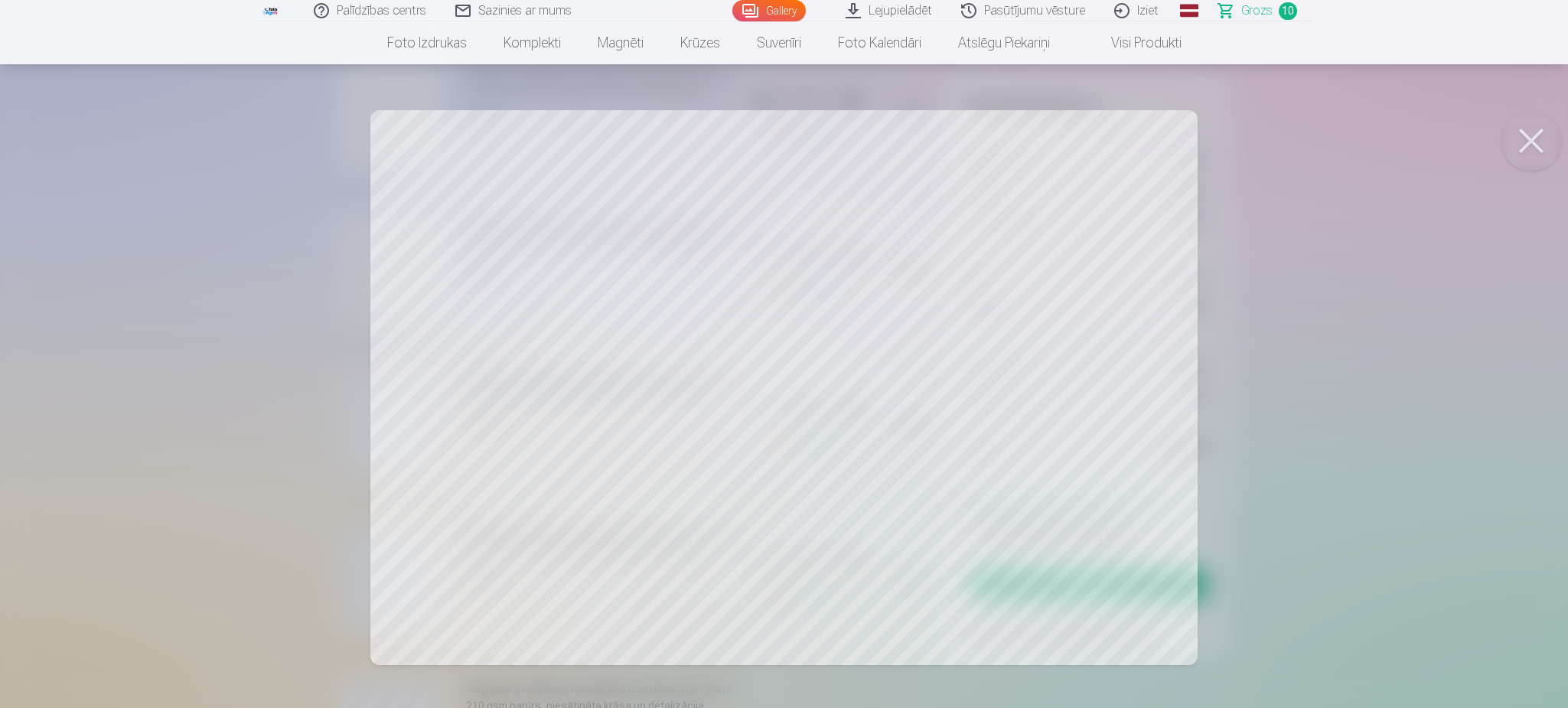
click at [1545, 144] on button at bounding box center [1532, 141] width 62 height 62
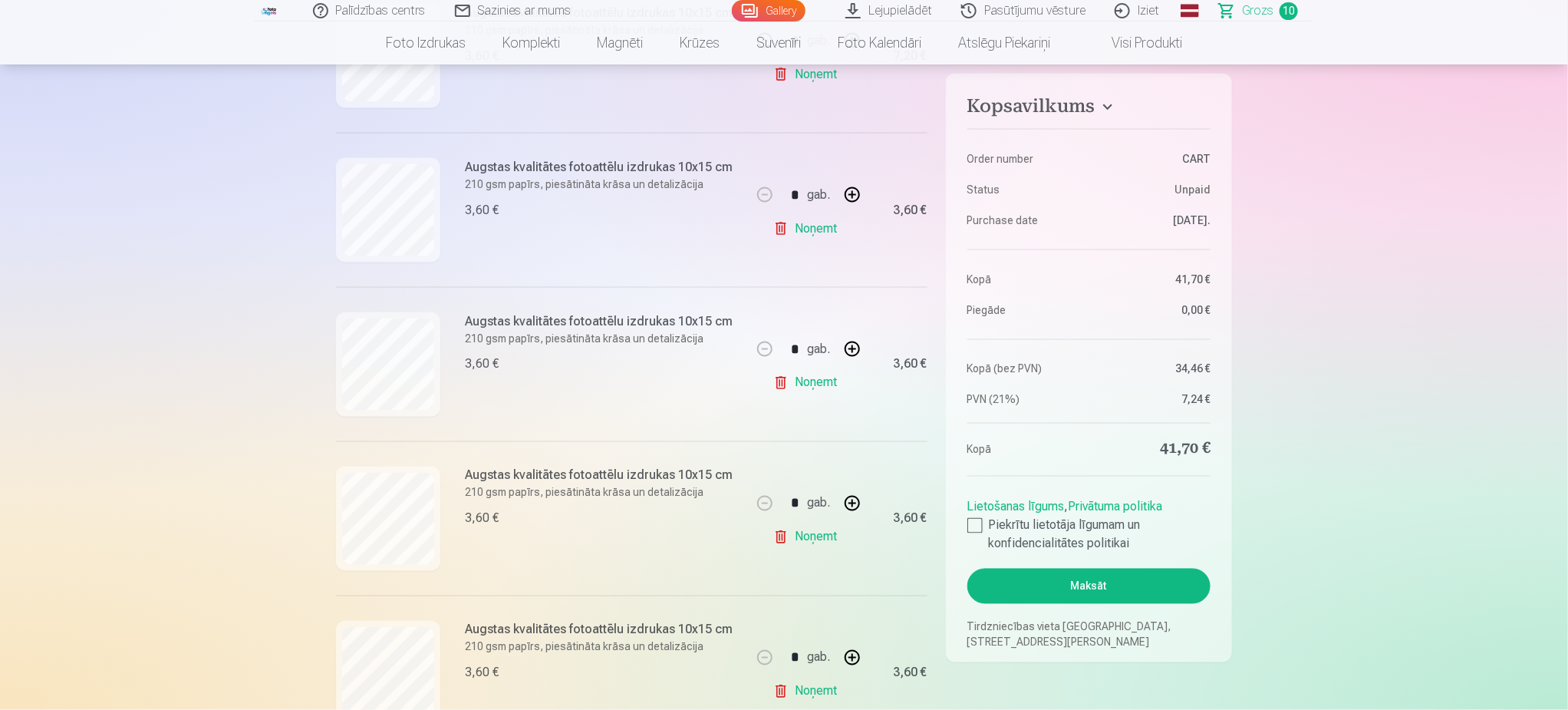
scroll to position [1266, 0]
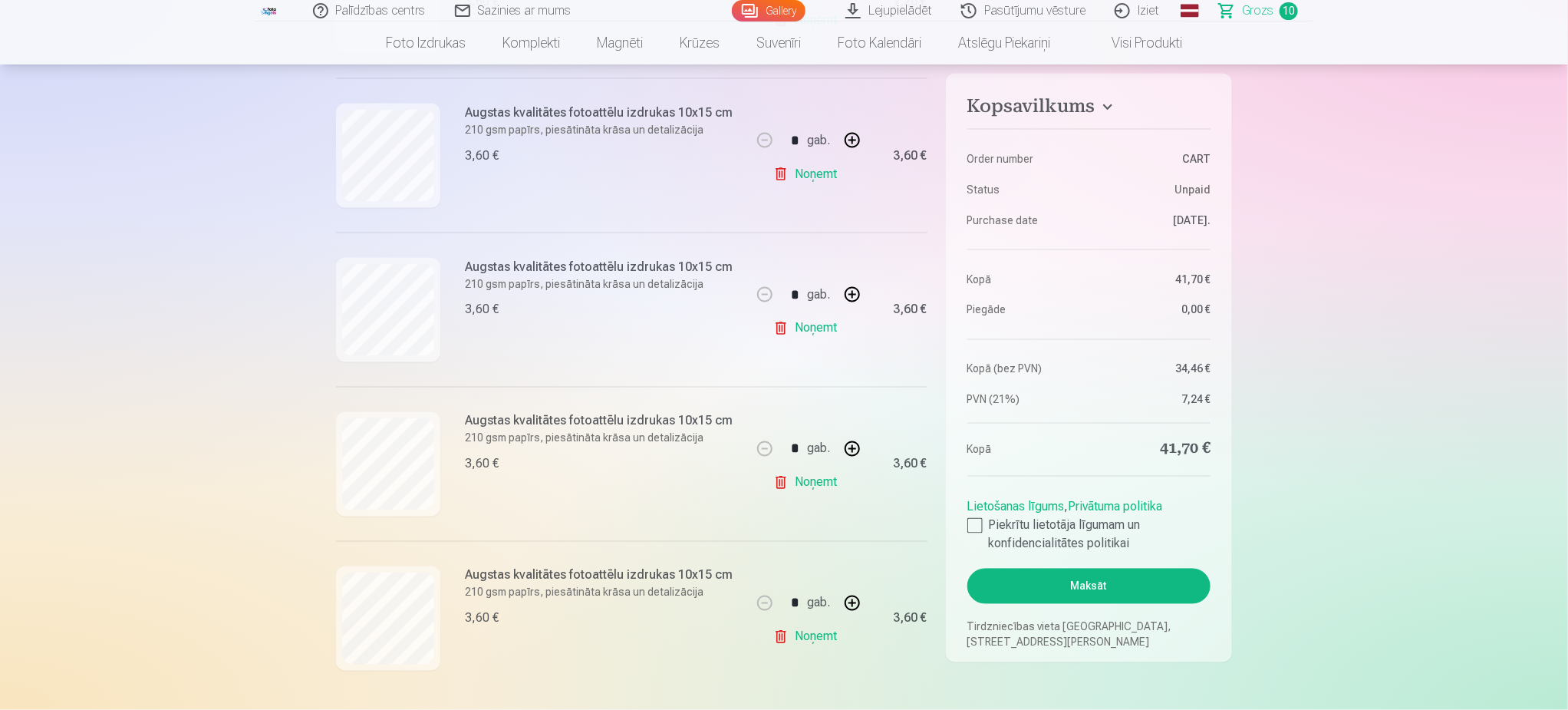
click at [827, 641] on link "Noņemt" at bounding box center [808, 638] width 70 height 31
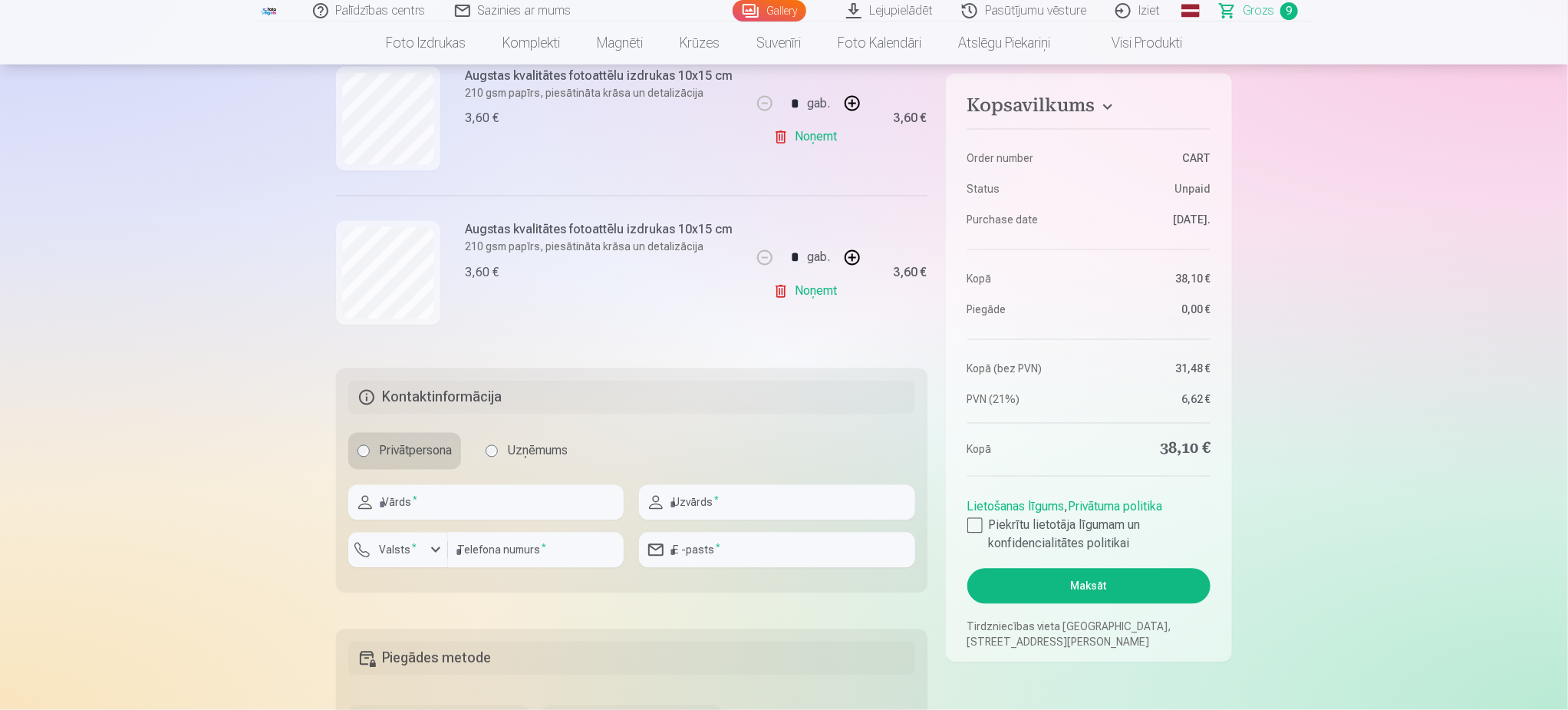
scroll to position [1497, 0]
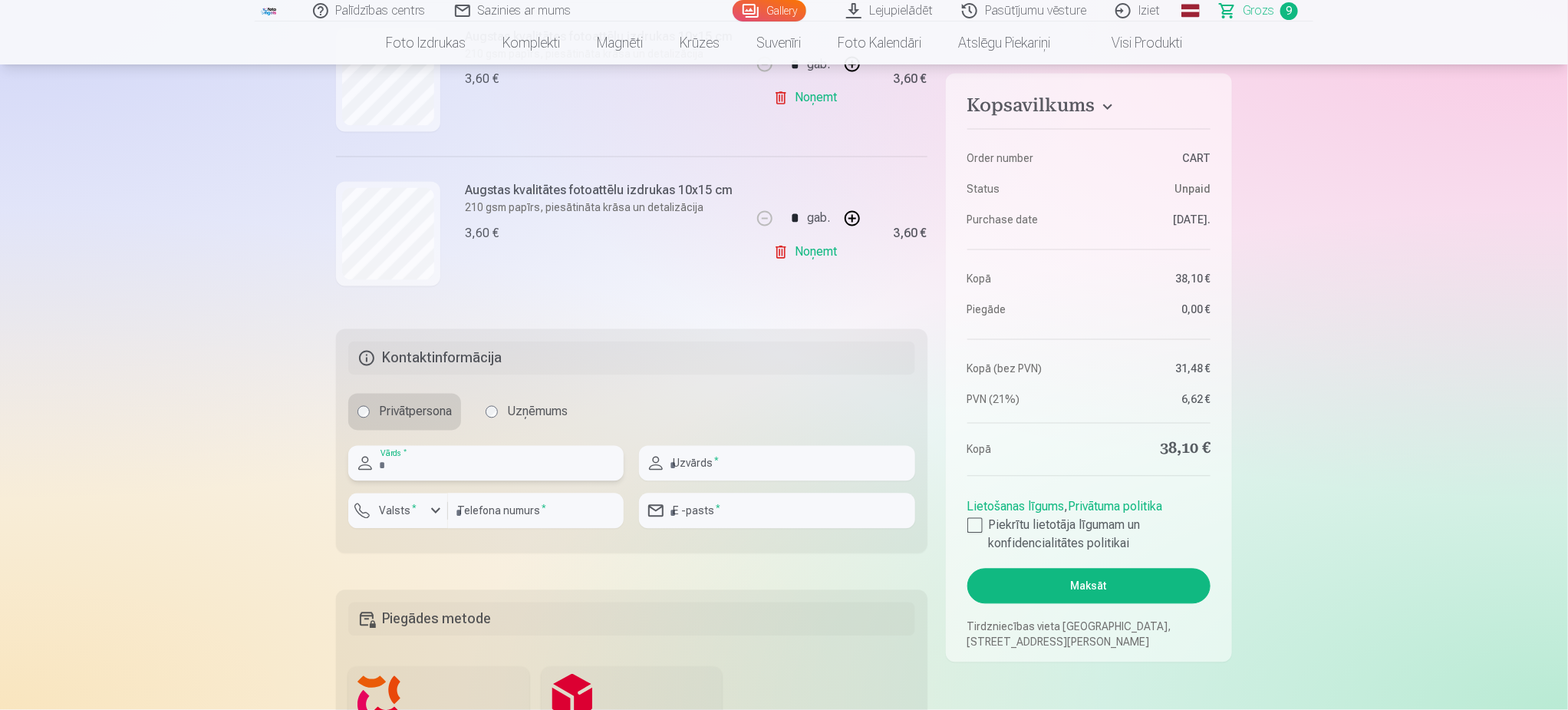
click at [530, 472] on input "text" at bounding box center [486, 463] width 276 height 35
type input "****"
click at [712, 459] on input "text" at bounding box center [776, 463] width 276 height 35
type input "******"
click at [477, 507] on input "number" at bounding box center [536, 511] width 176 height 35
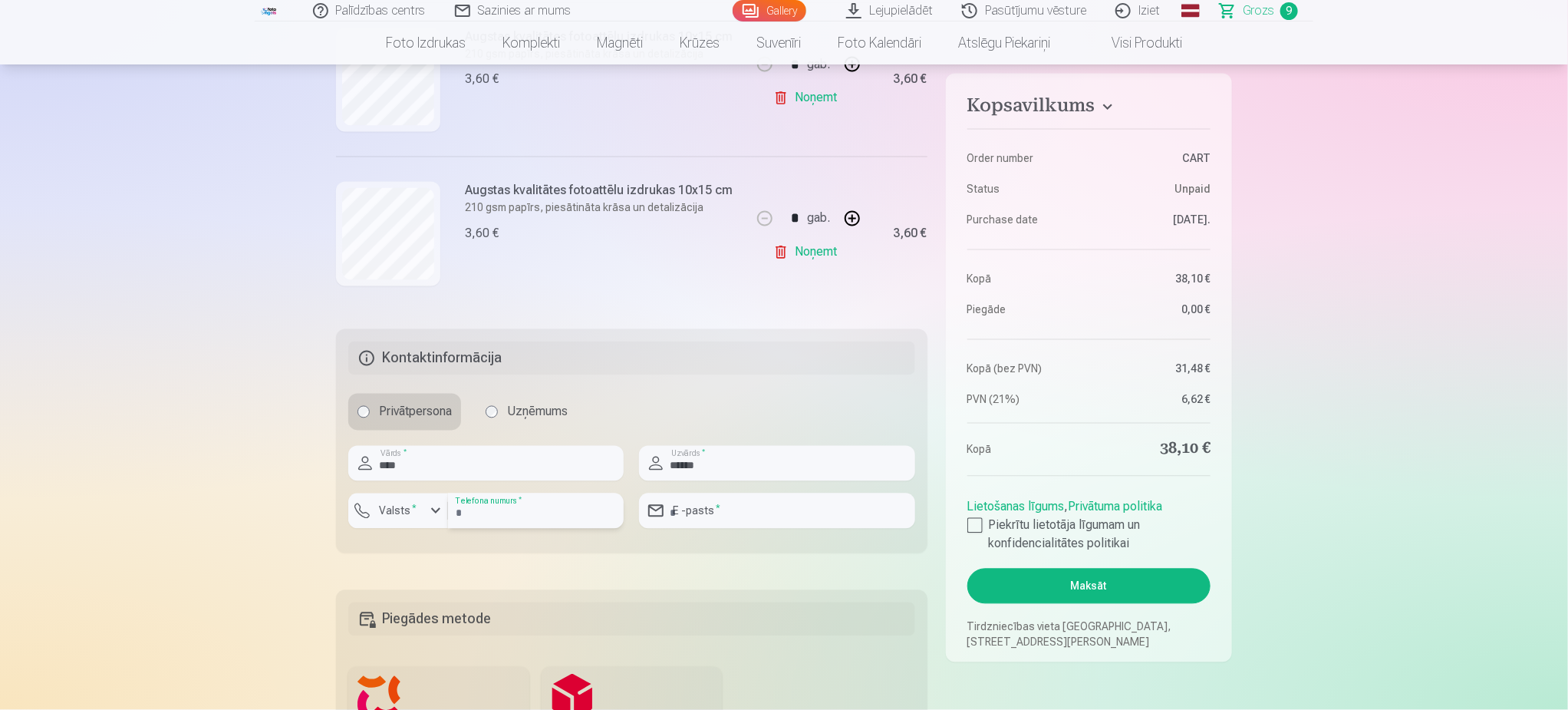
type input "********"
type input "**********"
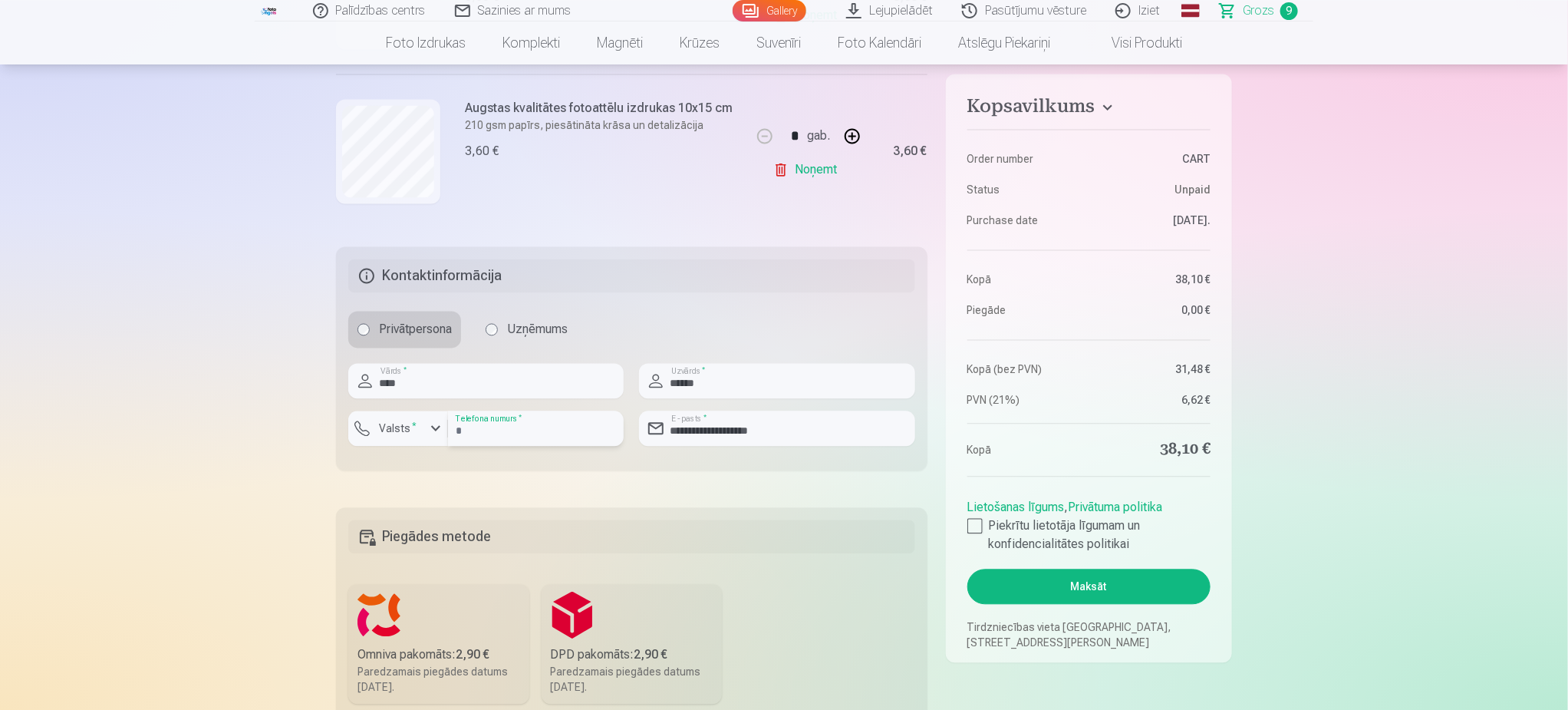
scroll to position [1727, 0]
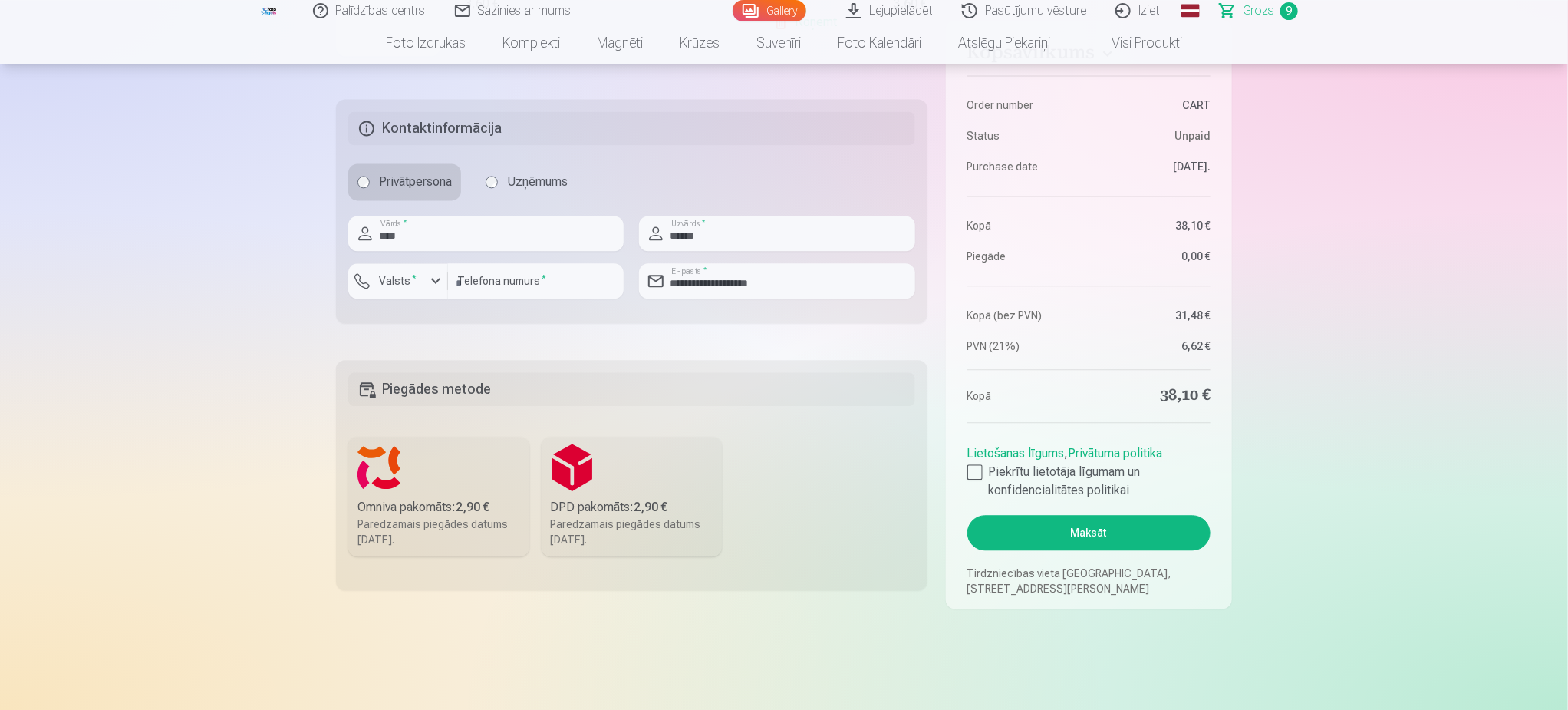
click at [442, 496] on label "Omniva pakomāts : 2,90 € Paredzamais piegādes datums 6.09.2025." at bounding box center [439, 496] width 181 height 120
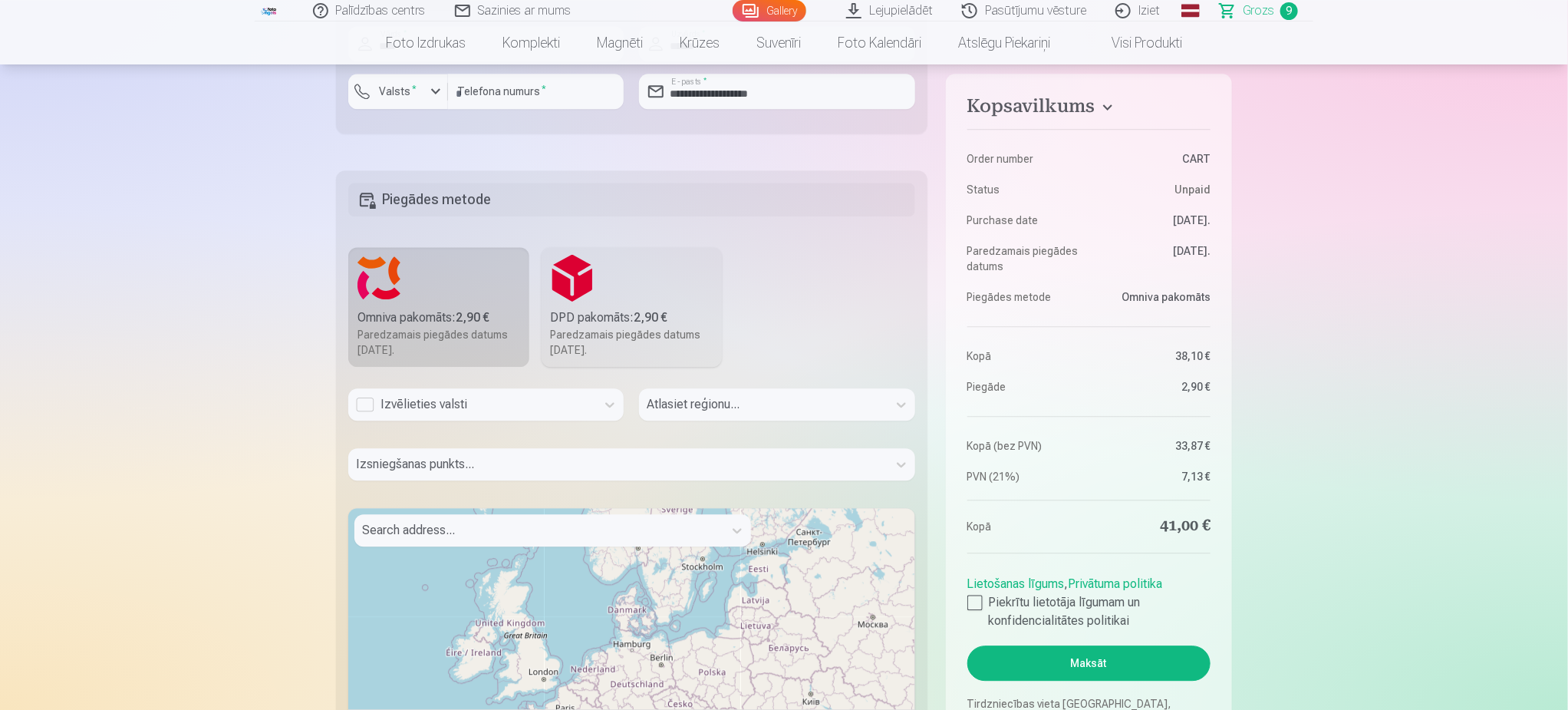
scroll to position [1958, 0]
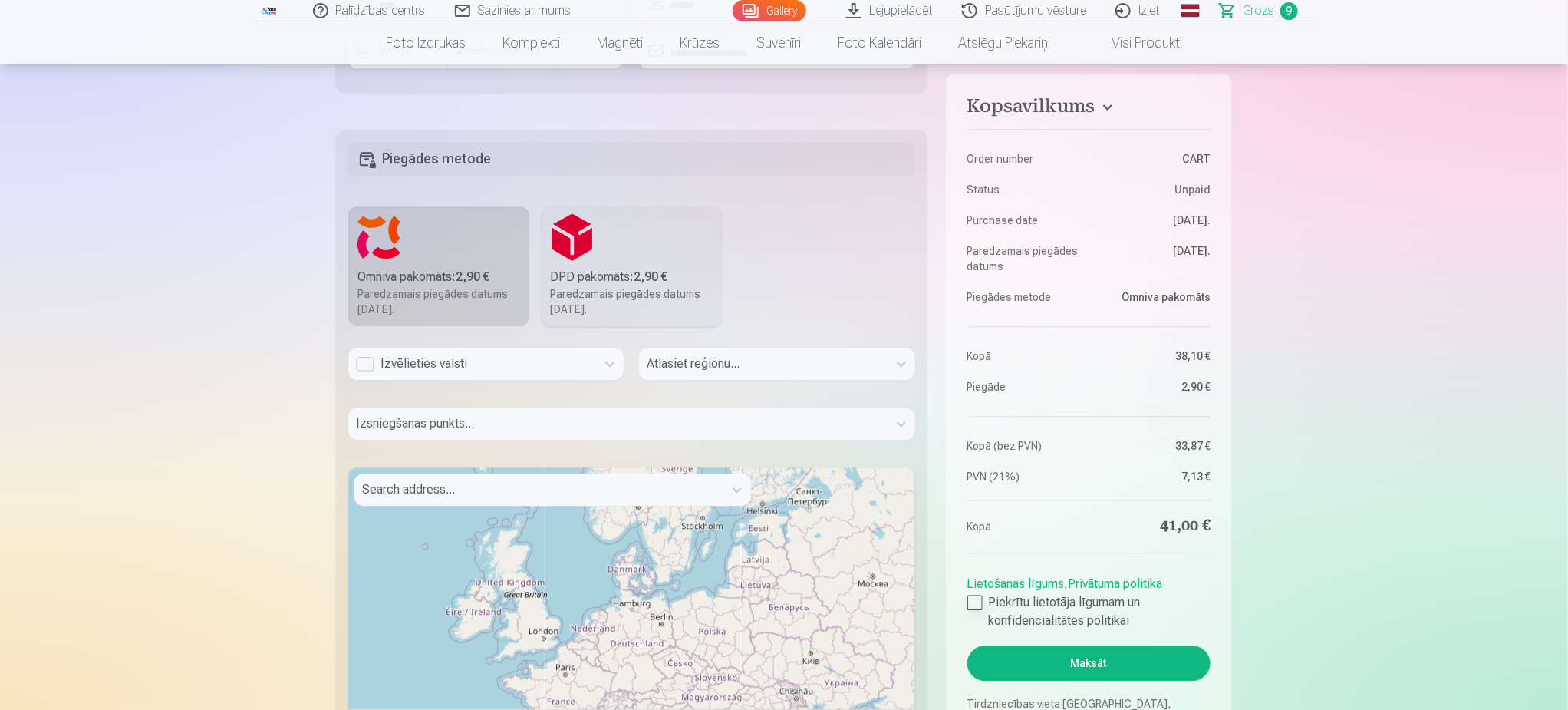
click at [977, 604] on div at bounding box center [975, 603] width 15 height 15
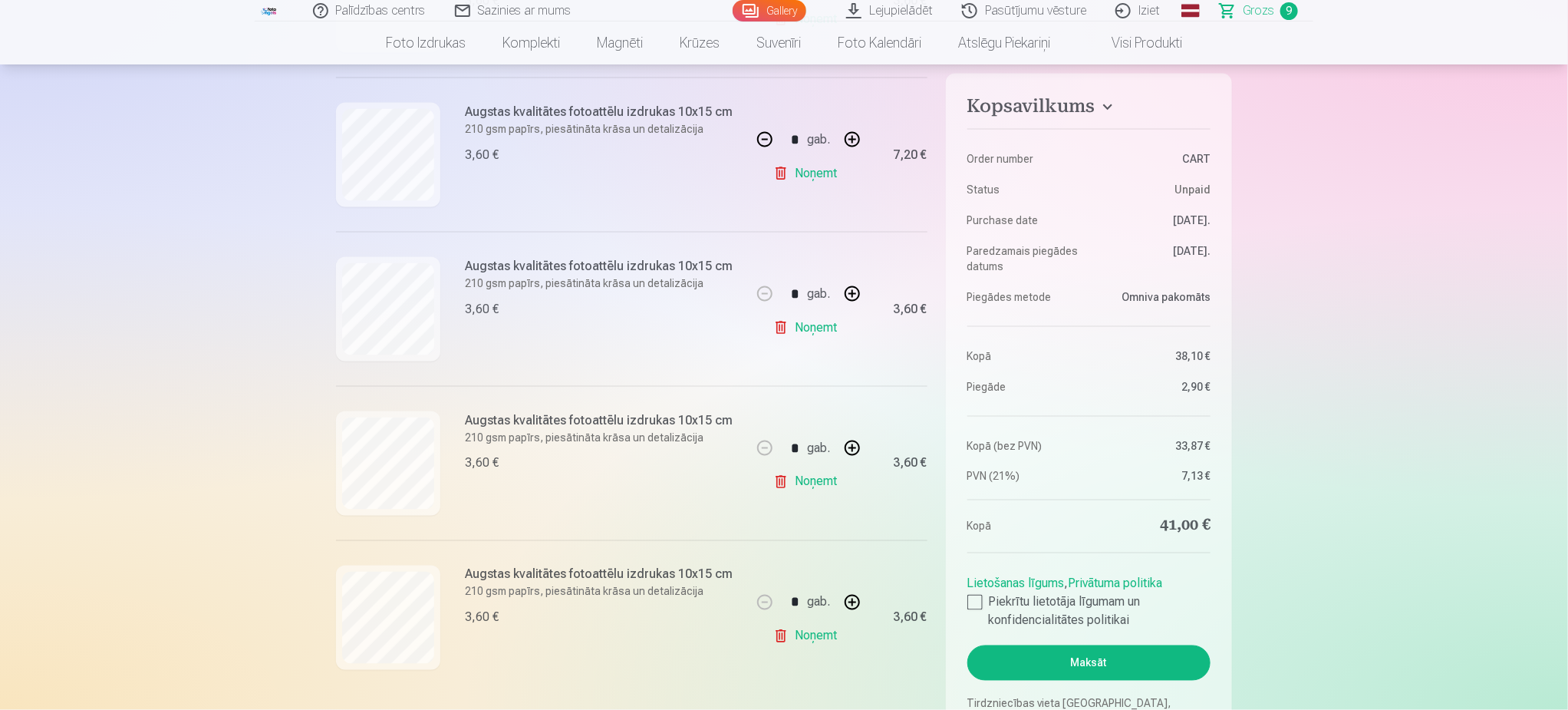
scroll to position [921, 0]
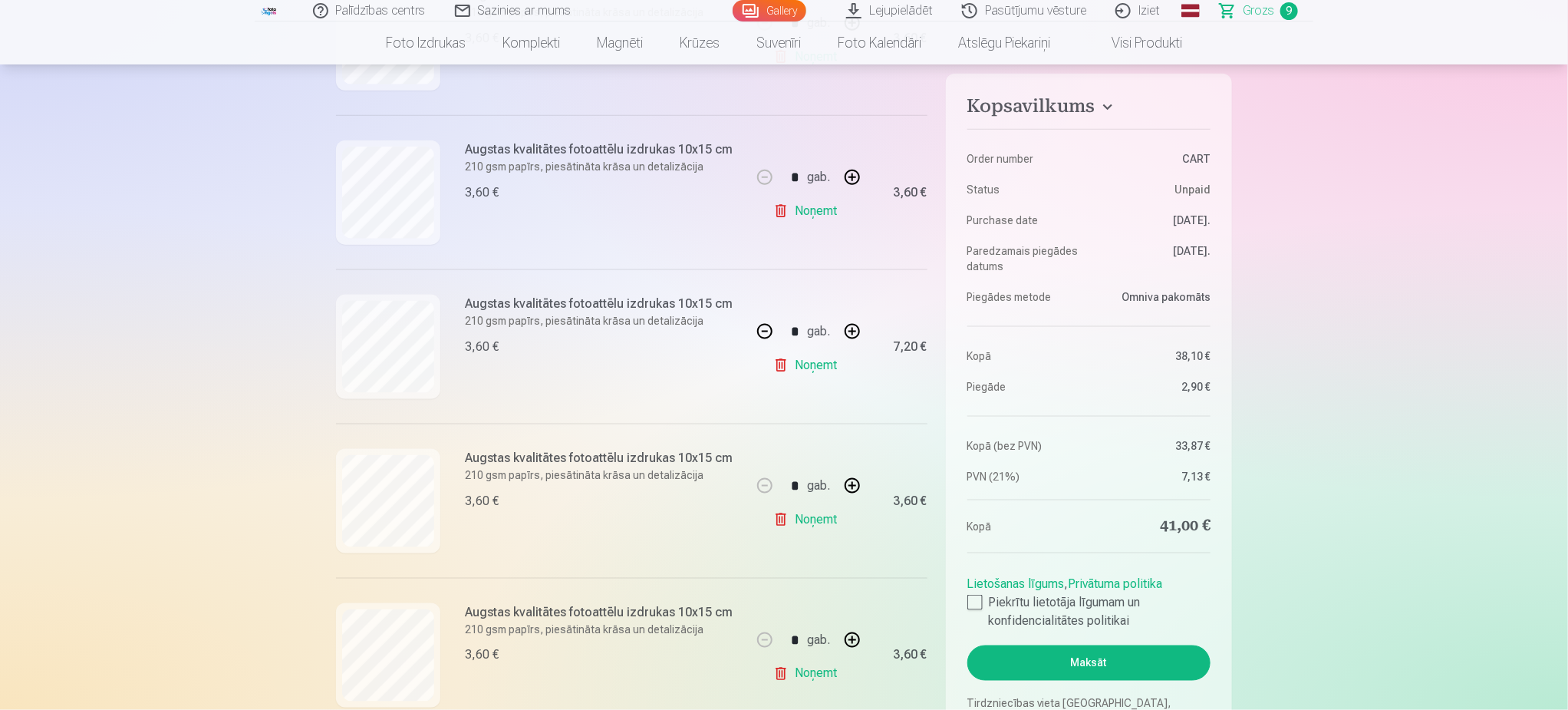
click at [1142, 11] on link "Iziet" at bounding box center [1138, 11] width 74 height 21
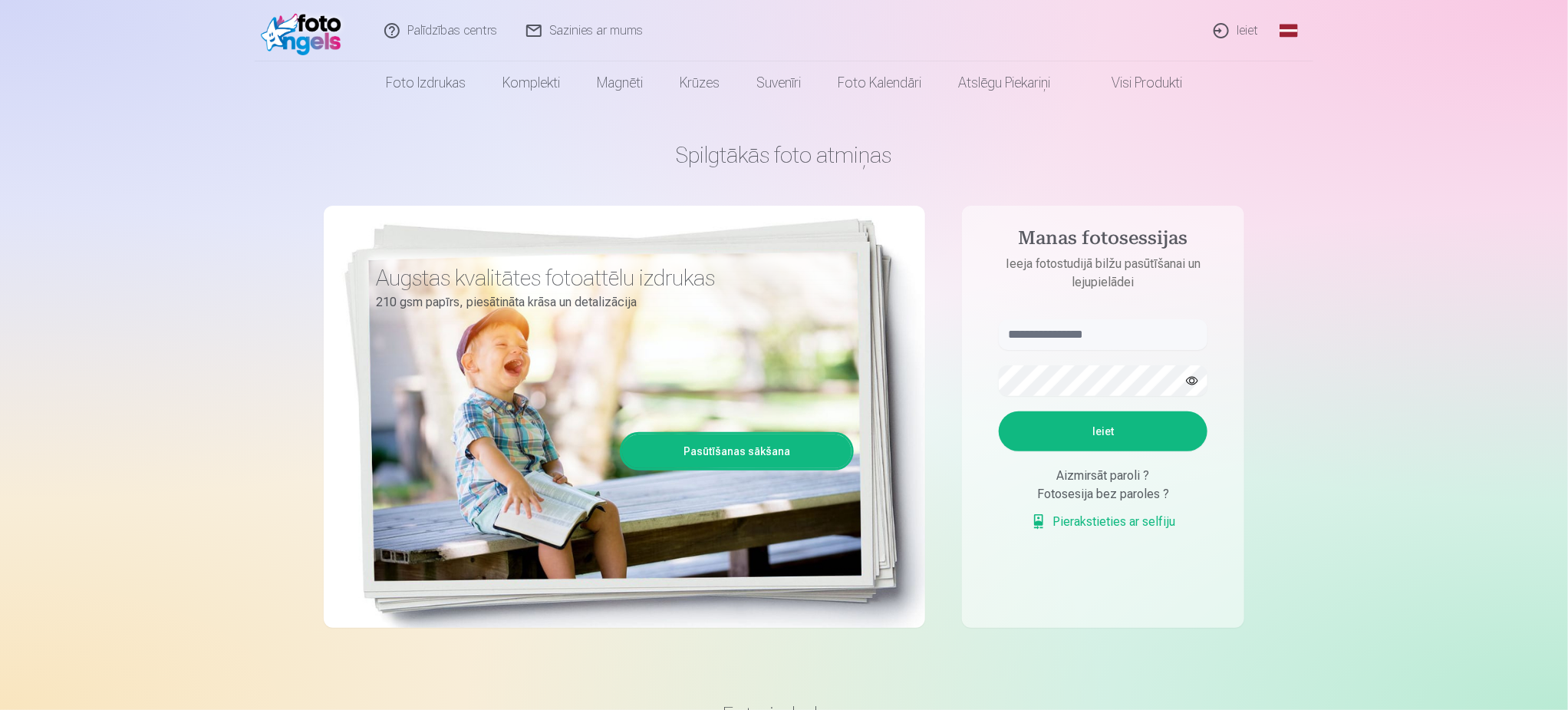
click at [1236, 33] on link "Ieiet" at bounding box center [1236, 31] width 74 height 62
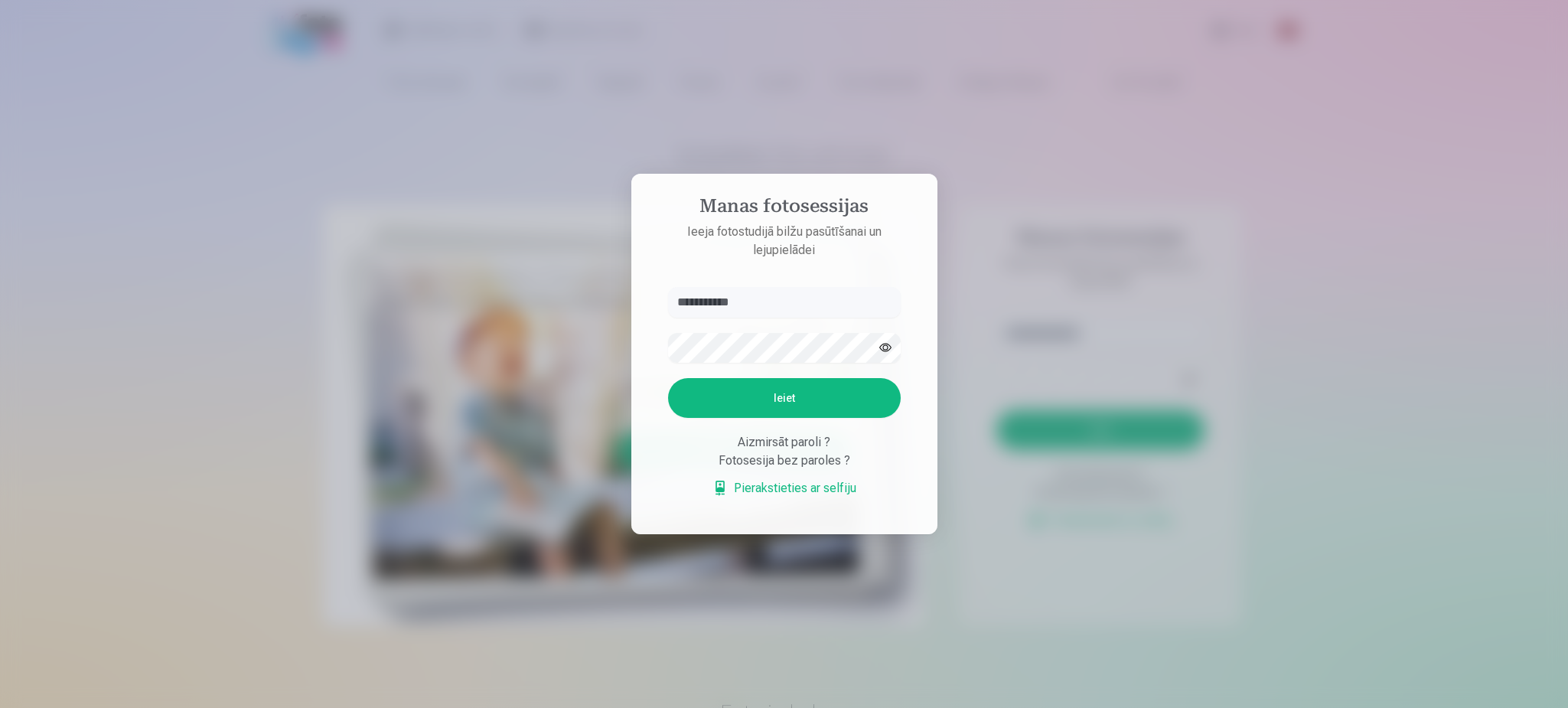
type input "**********"
click at [758, 405] on button "Ieiet" at bounding box center [784, 397] width 233 height 40
click at [662, 299] on form "**********" at bounding box center [784, 400] width 263 height 226
click at [778, 400] on button "Ieiet" at bounding box center [784, 397] width 233 height 40
